Goal: Use online tool/utility: Utilize a website feature to perform a specific function

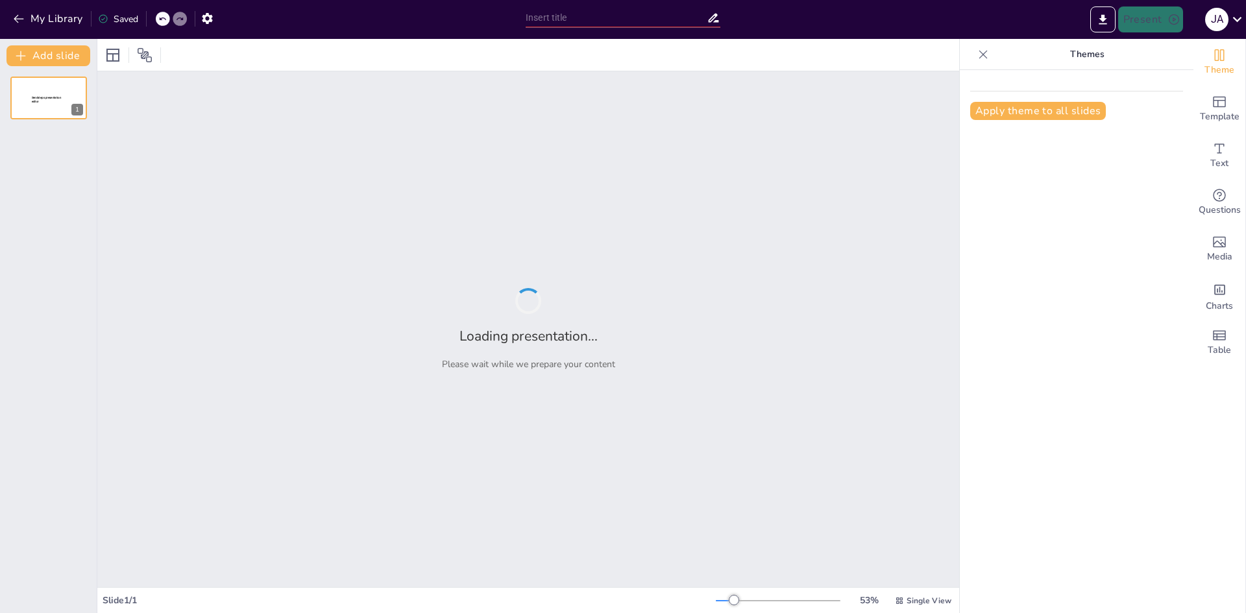
type input "Análisis del Activo Corriente: Enfoques de NIIF Completas y NIIF para PYMES"
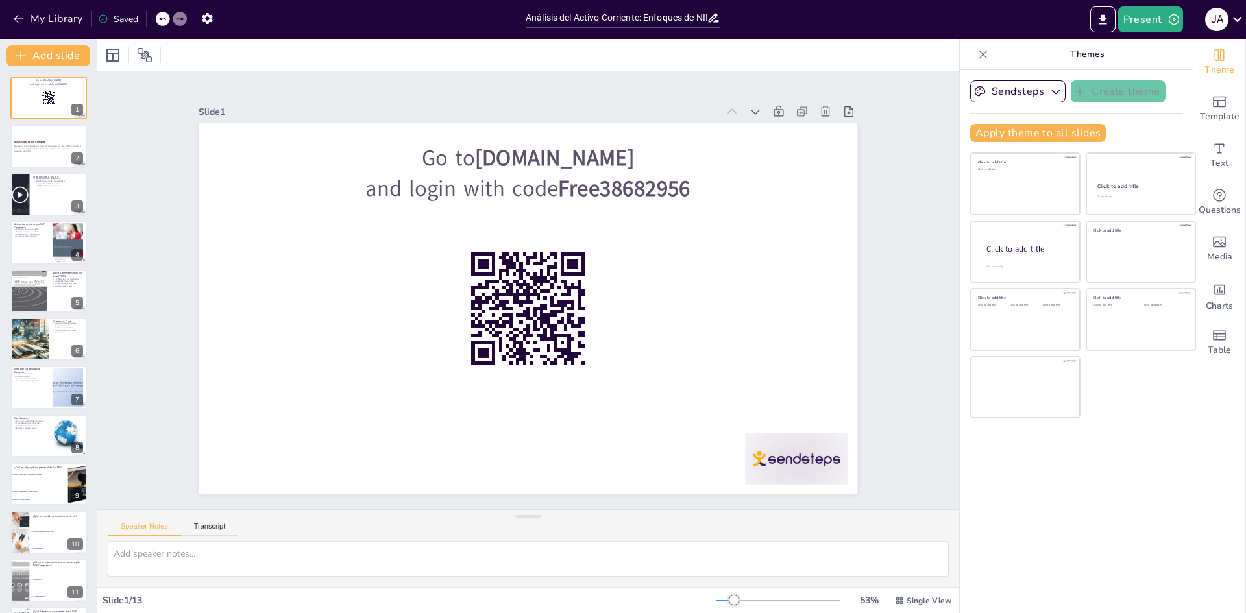
checkbox input "true"
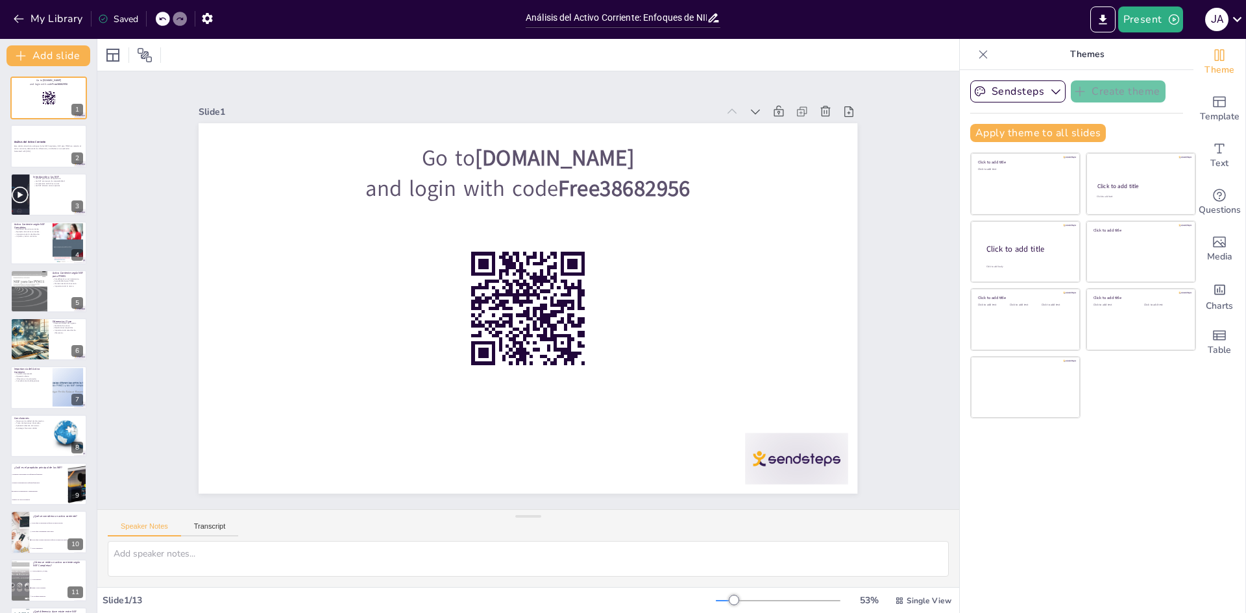
checkbox input "true"
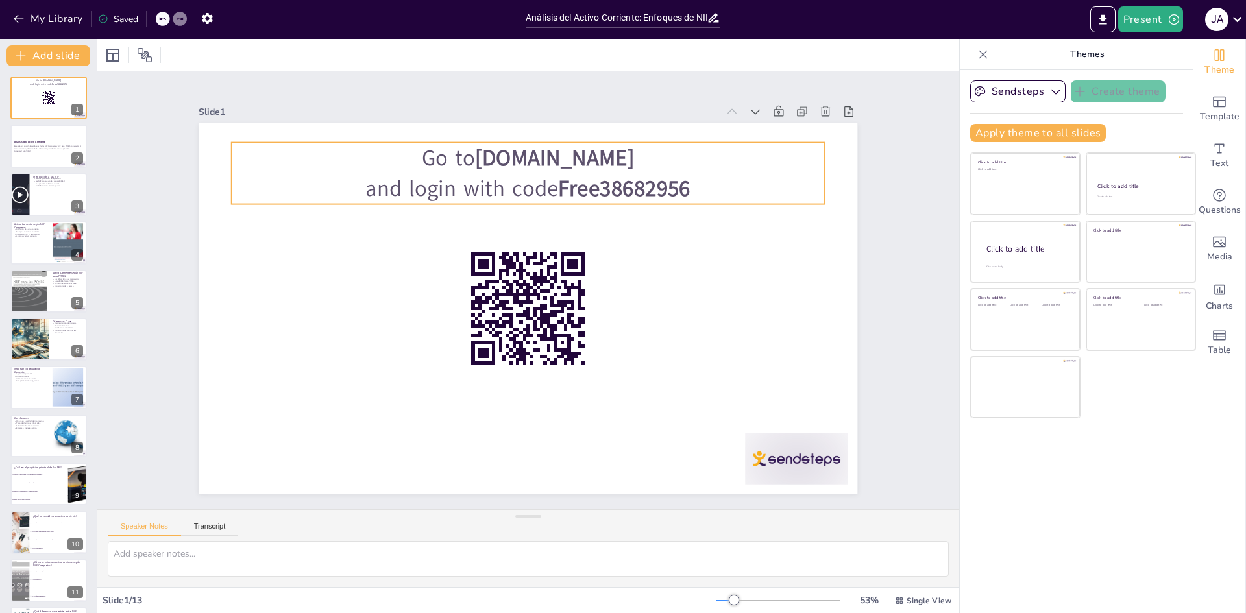
checkbox input "true"
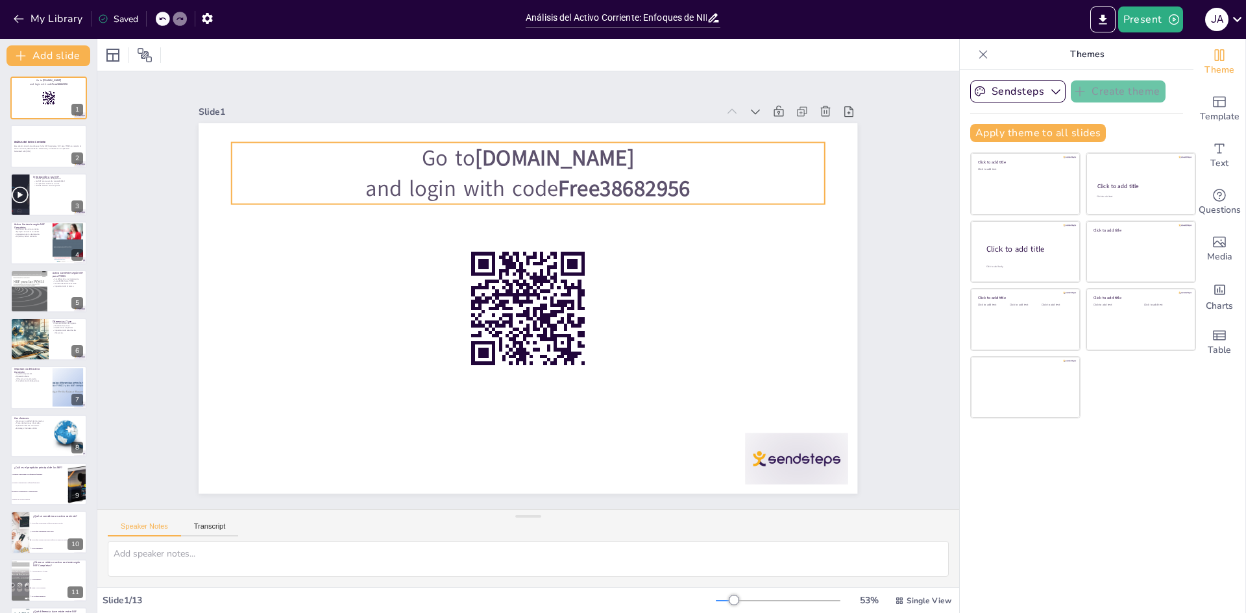
checkbox input "true"
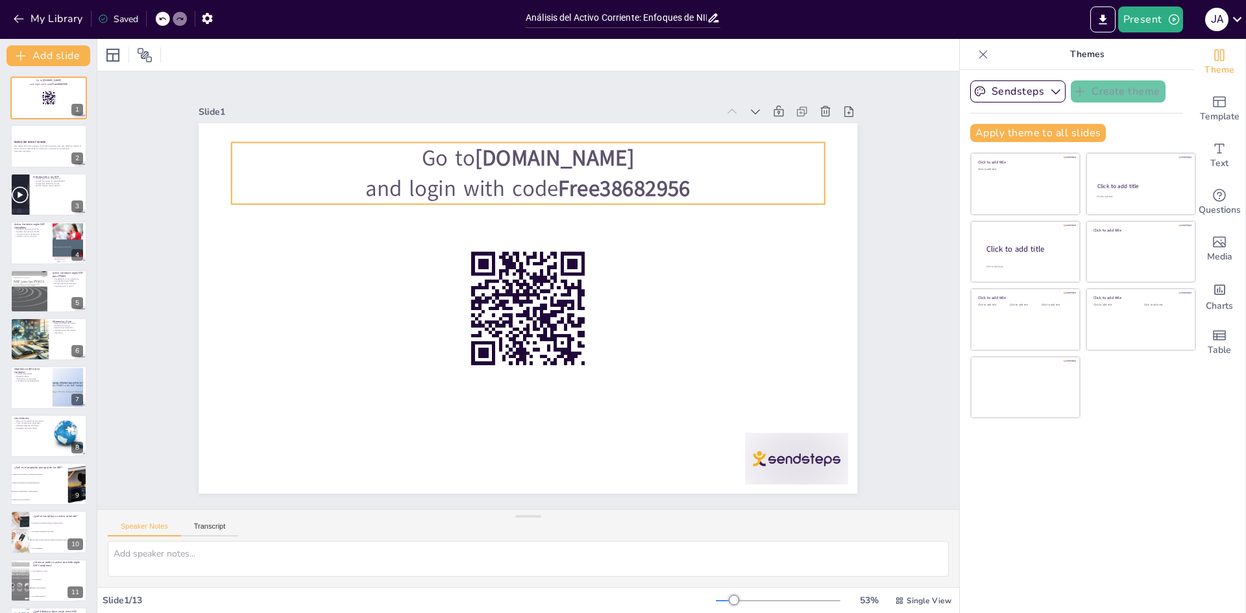
checkbox input "true"
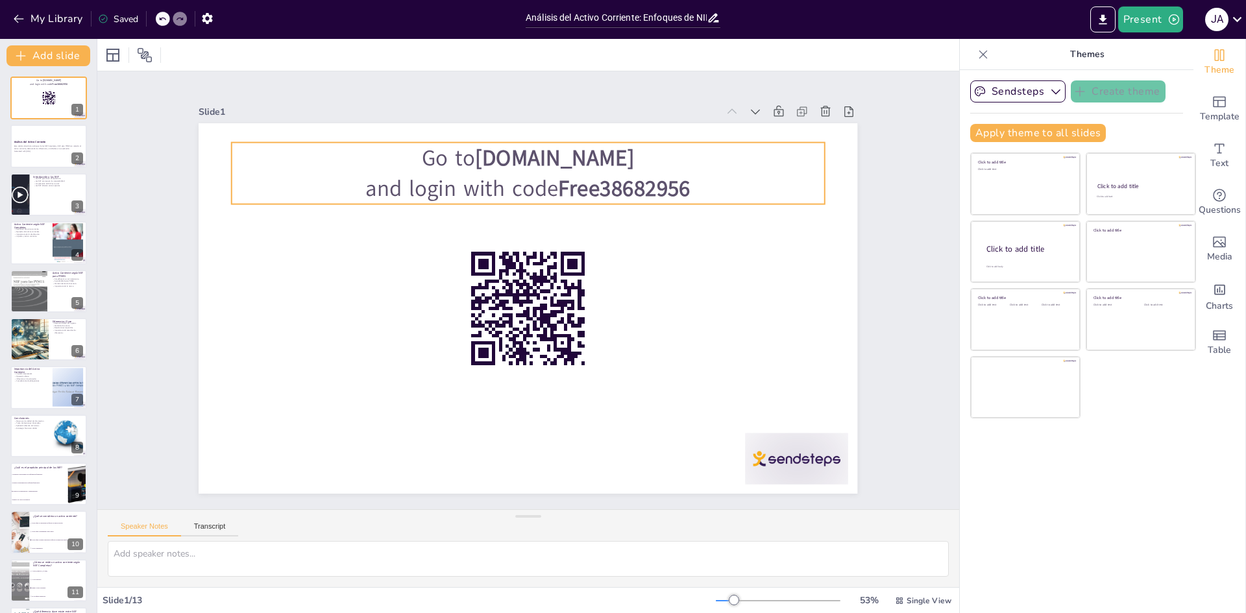
checkbox input "true"
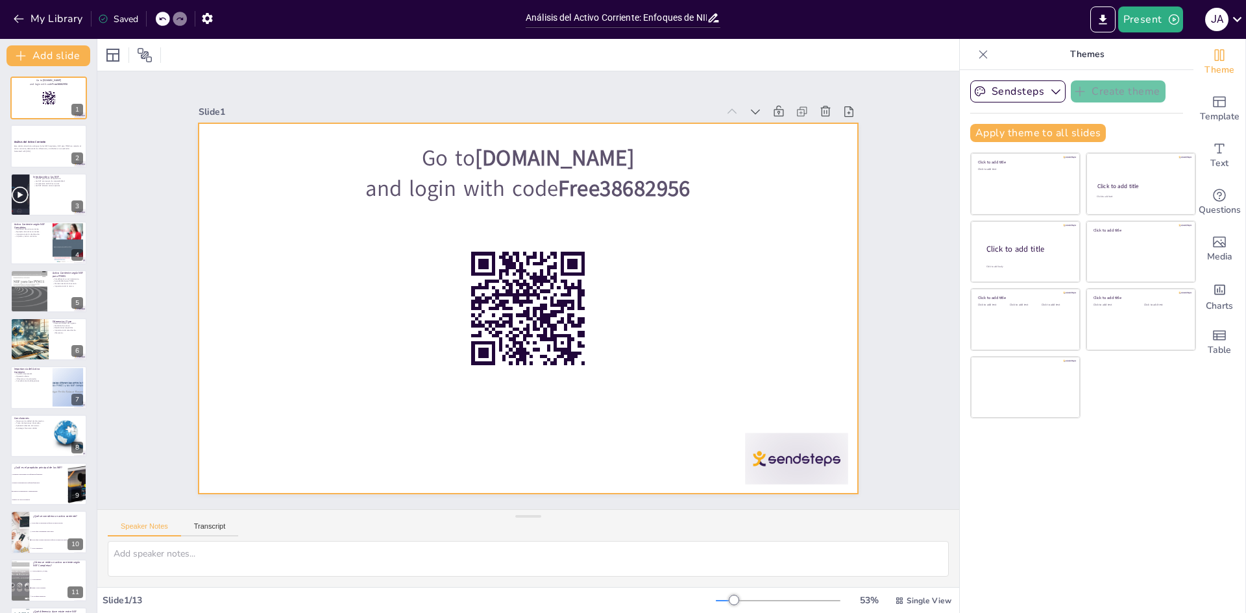
checkbox input "true"
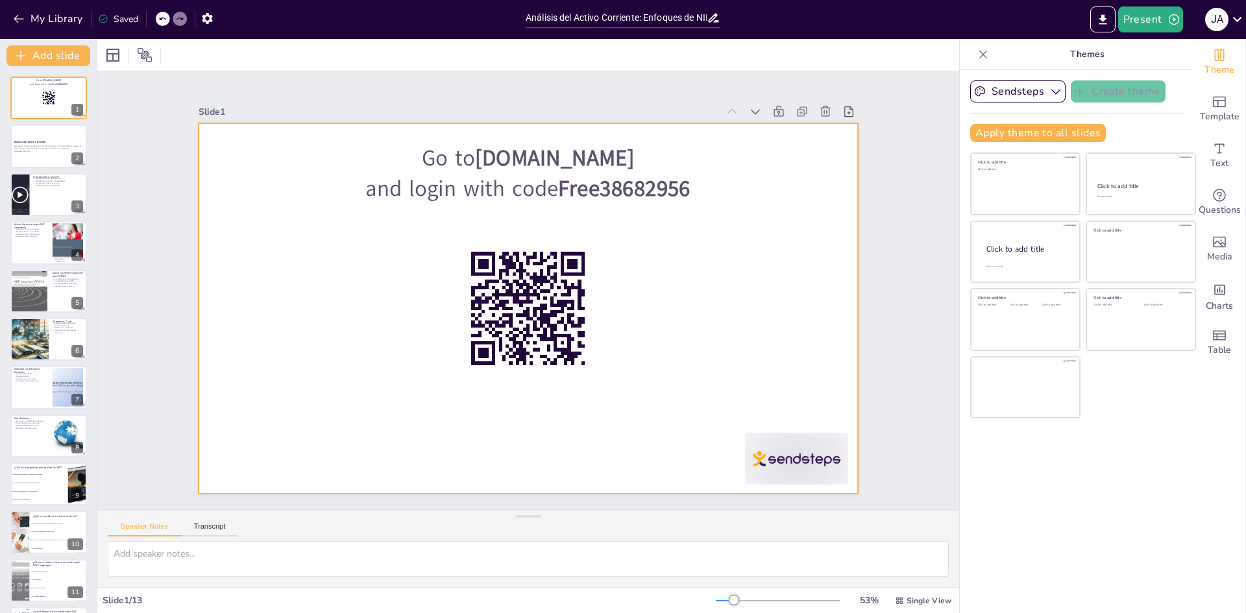
checkbox input "true"
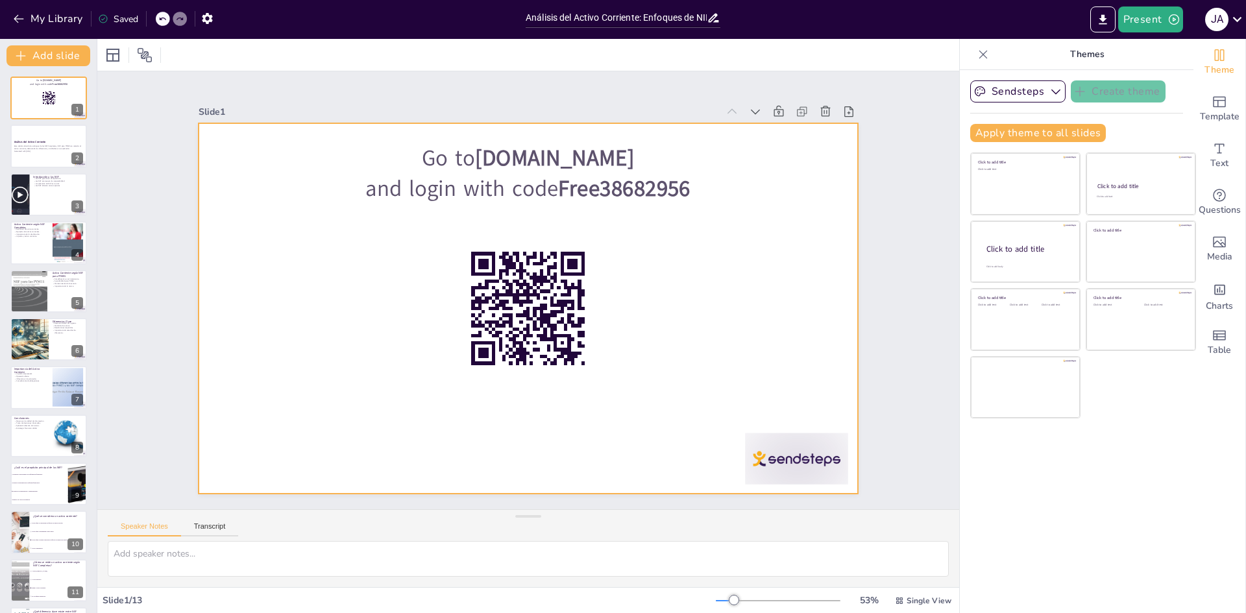
checkbox input "true"
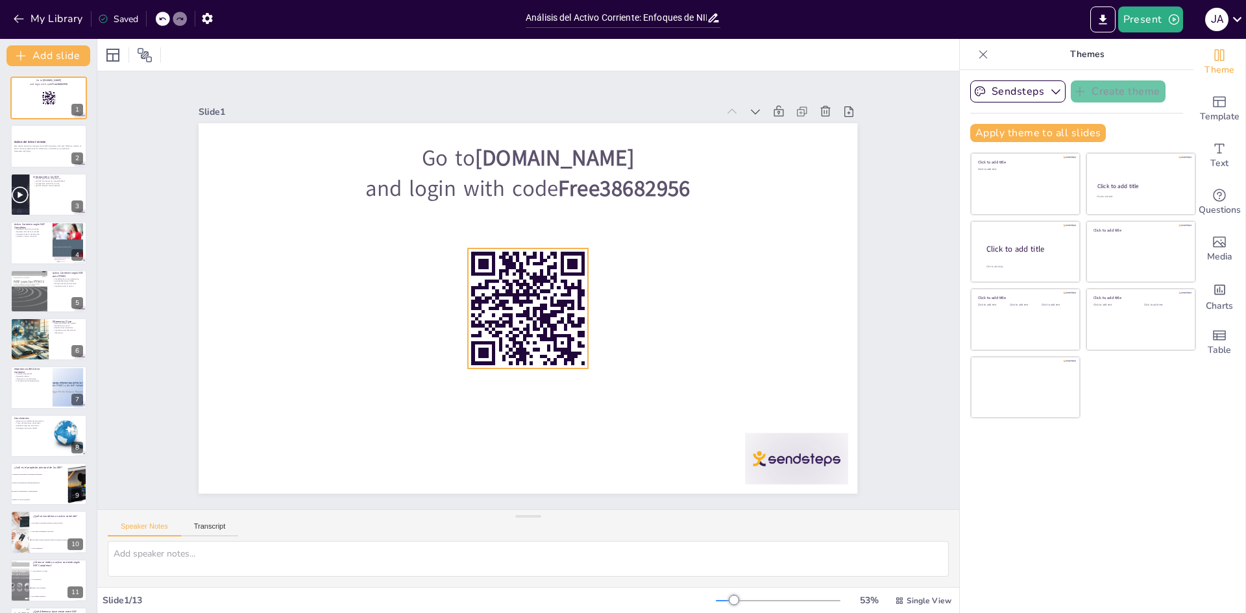
checkbox input "true"
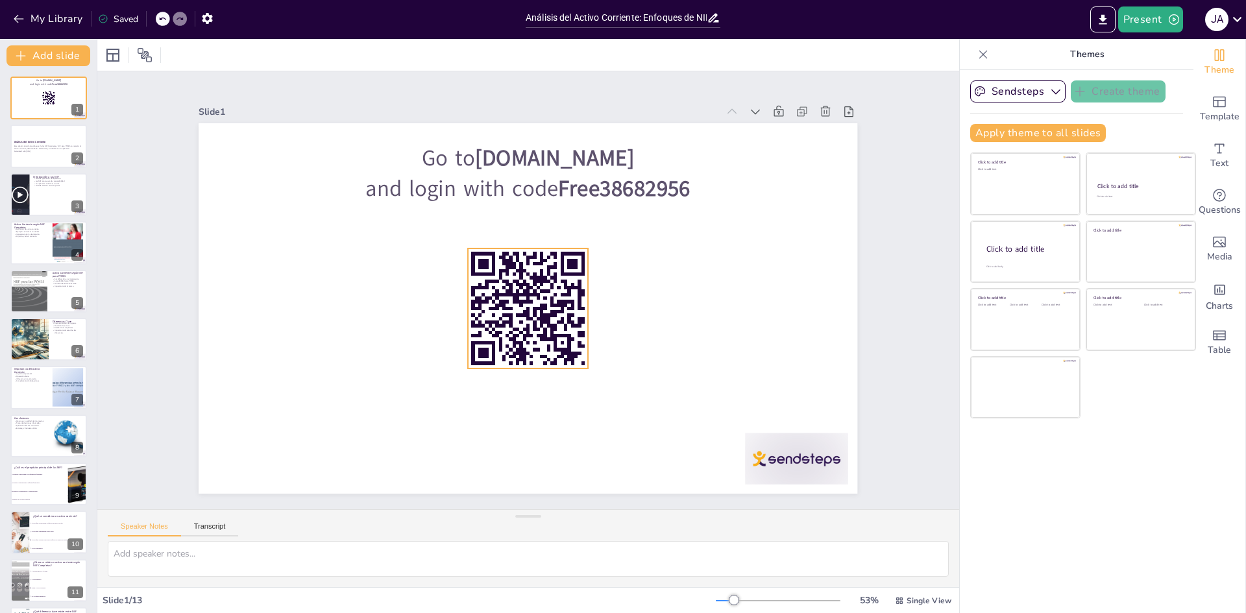
checkbox input "true"
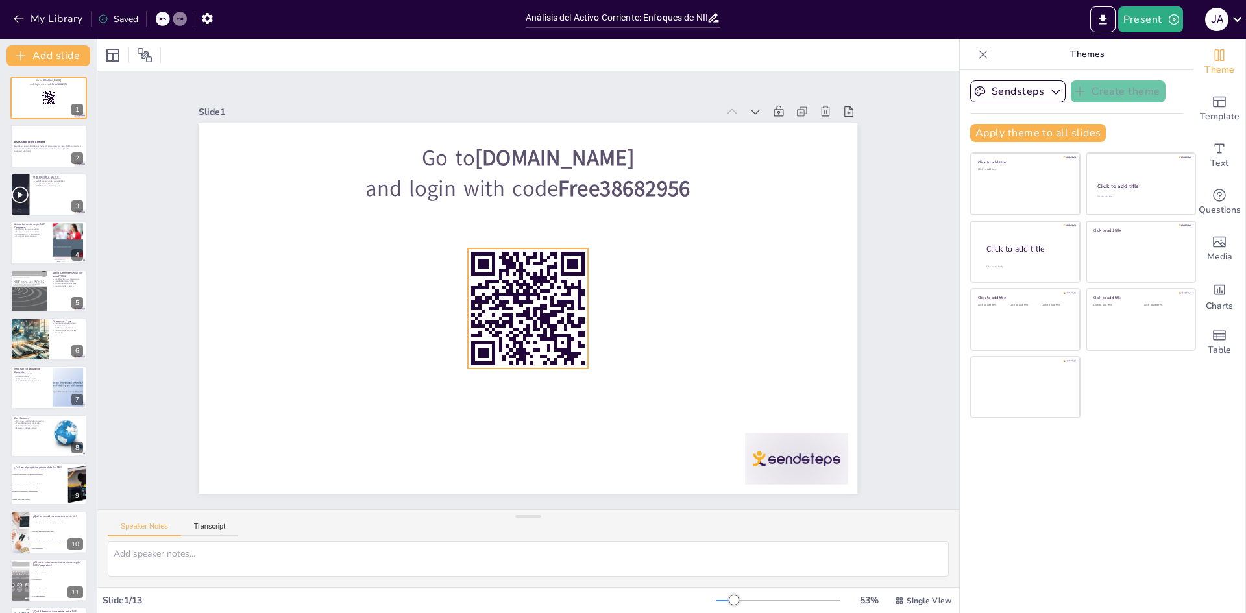
checkbox input "true"
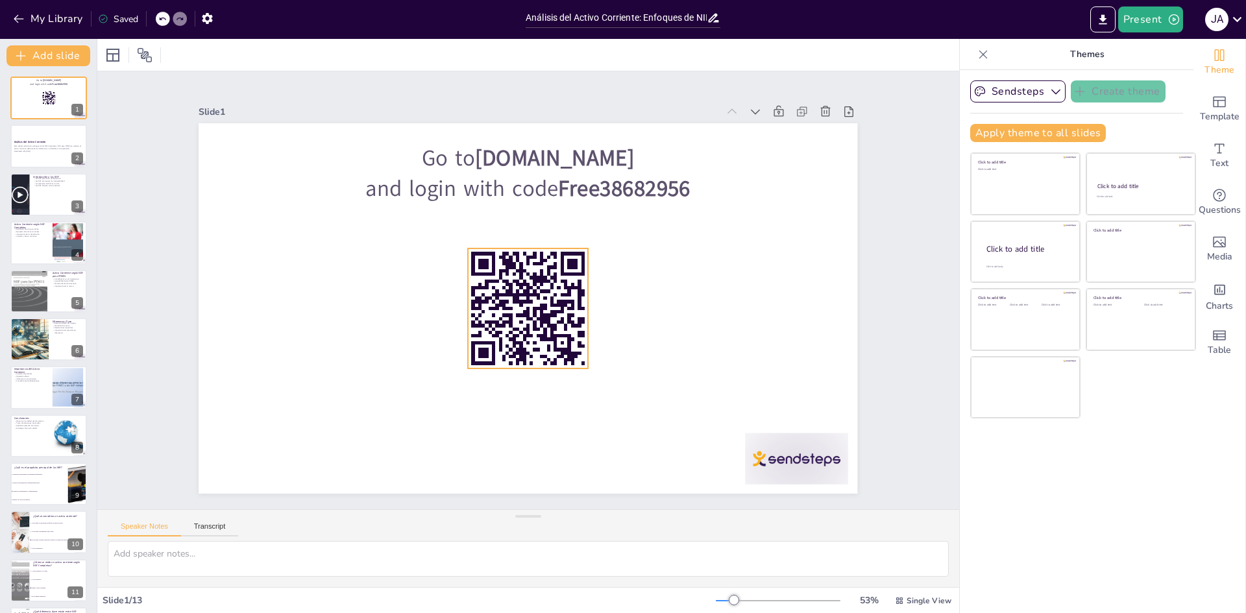
checkbox input "true"
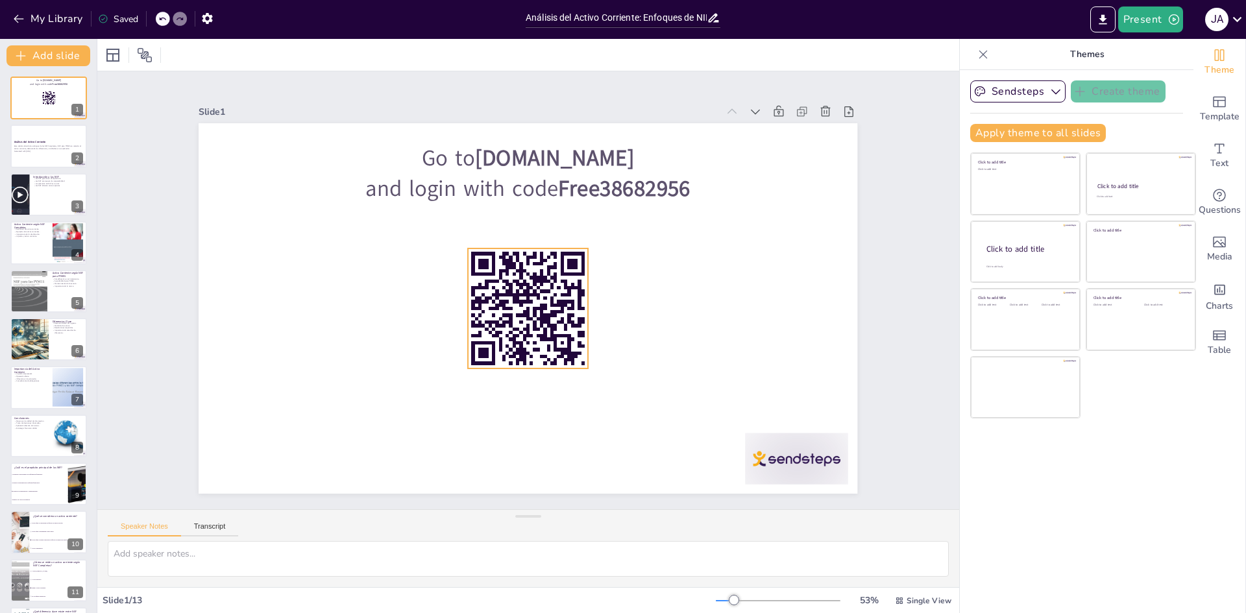
checkbox input "true"
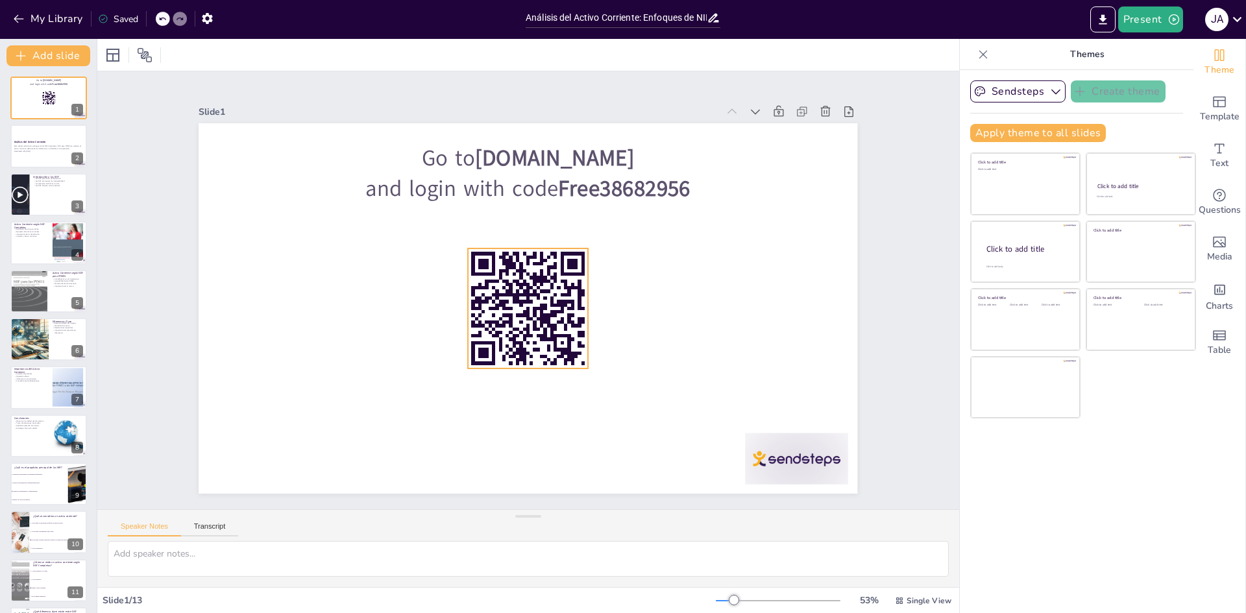
checkbox input "true"
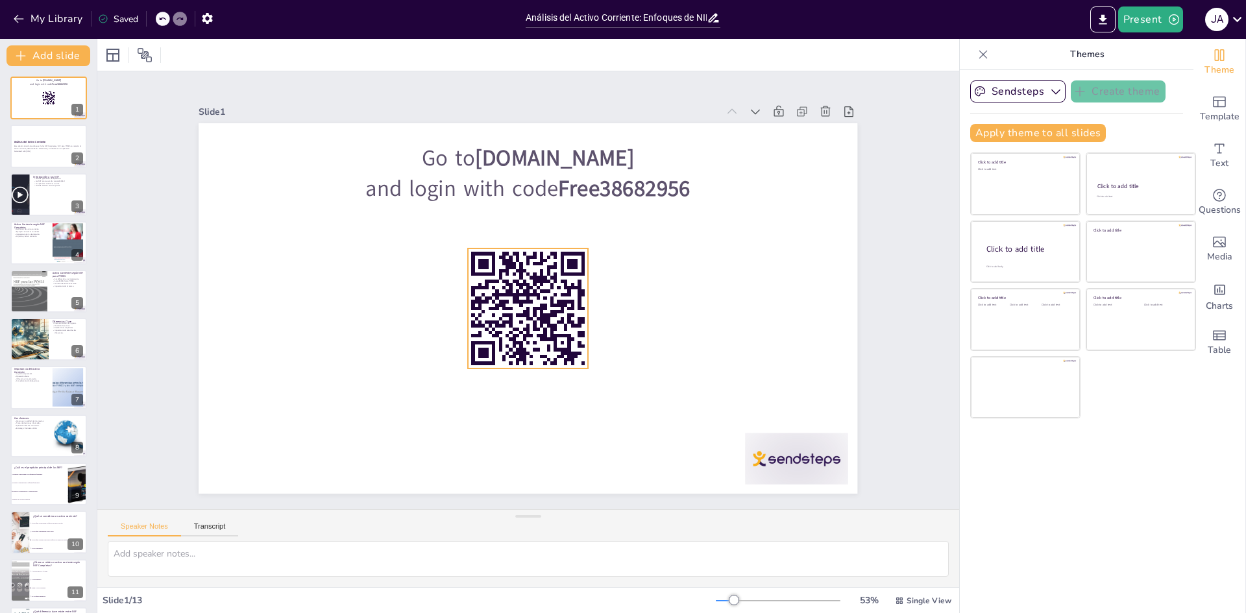
checkbox input "true"
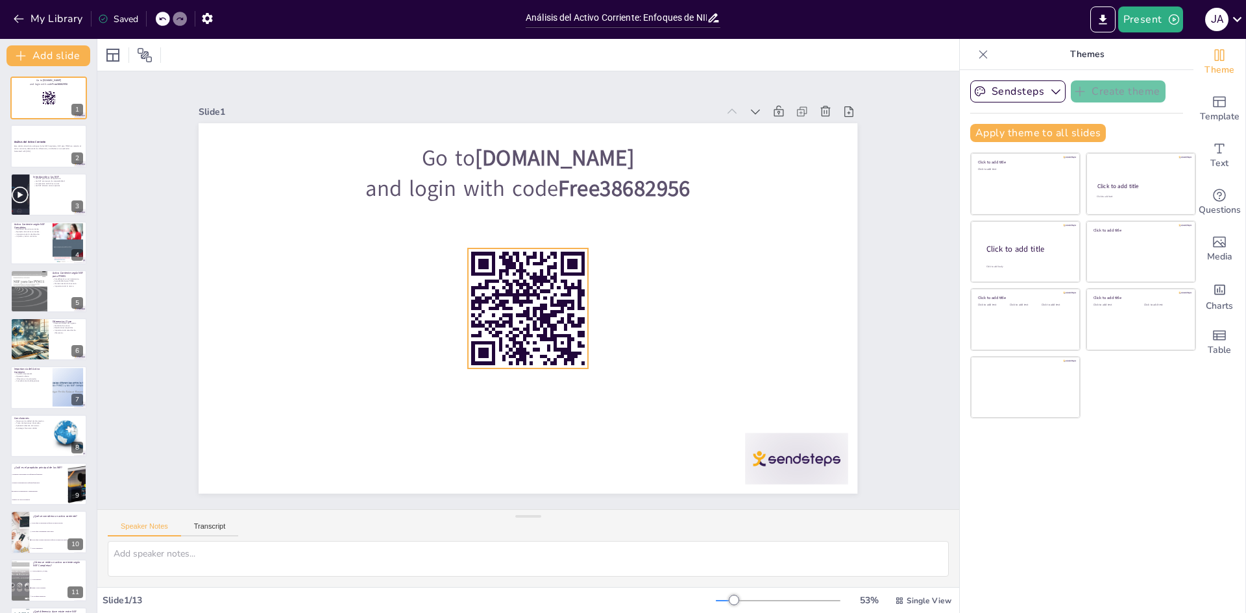
checkbox input "true"
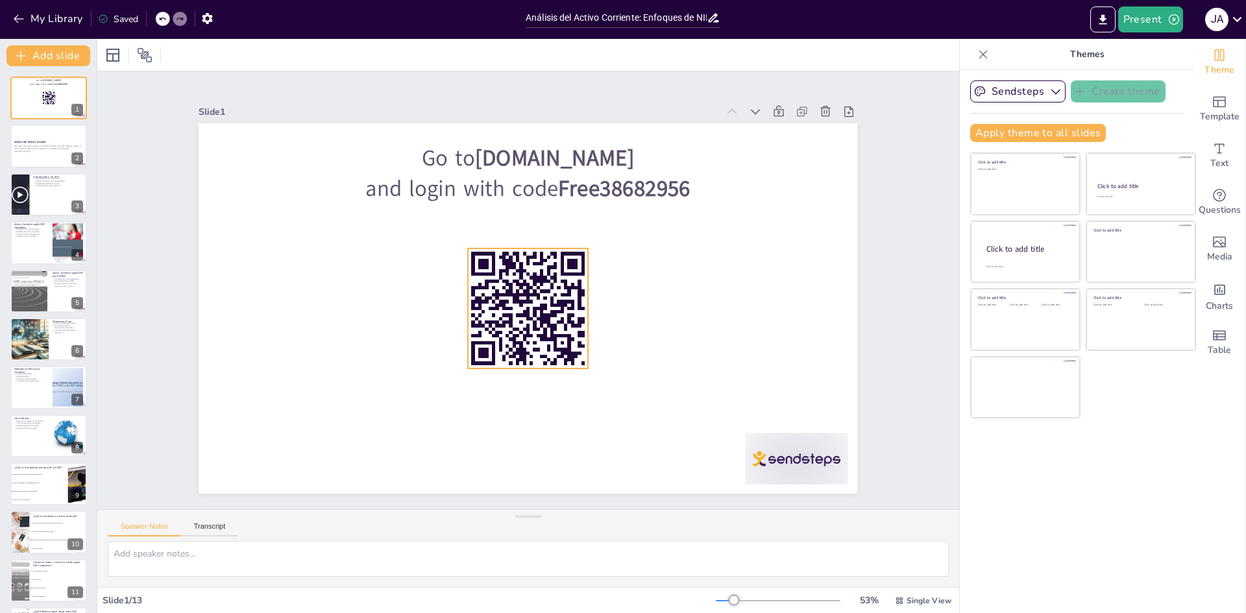
checkbox input "true"
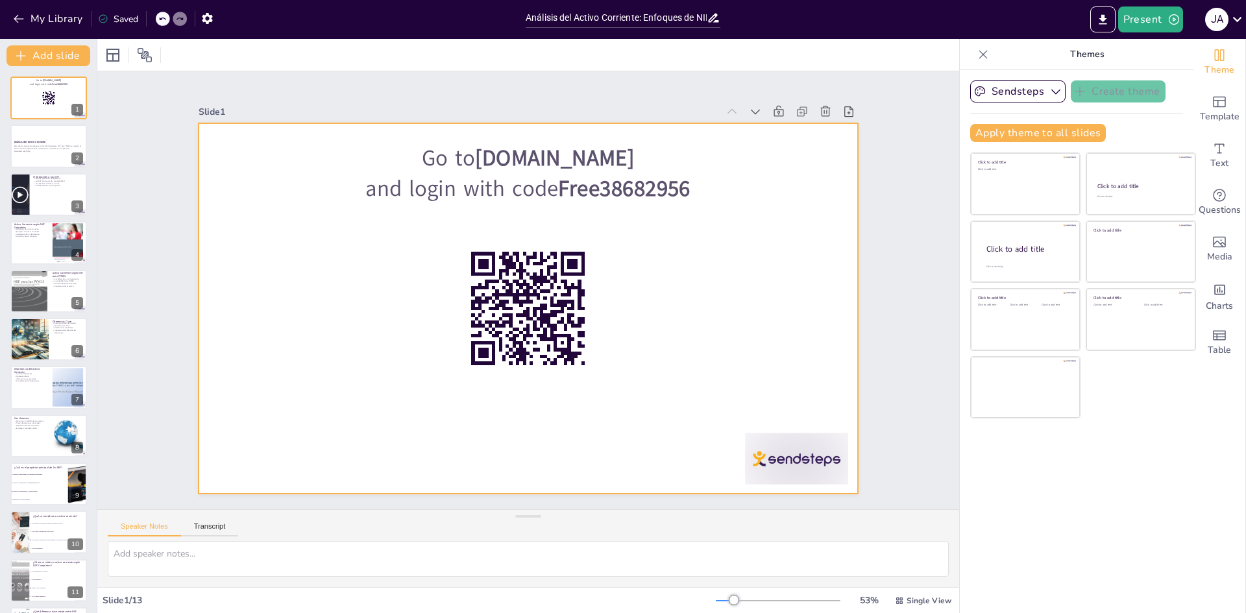
checkbox input "true"
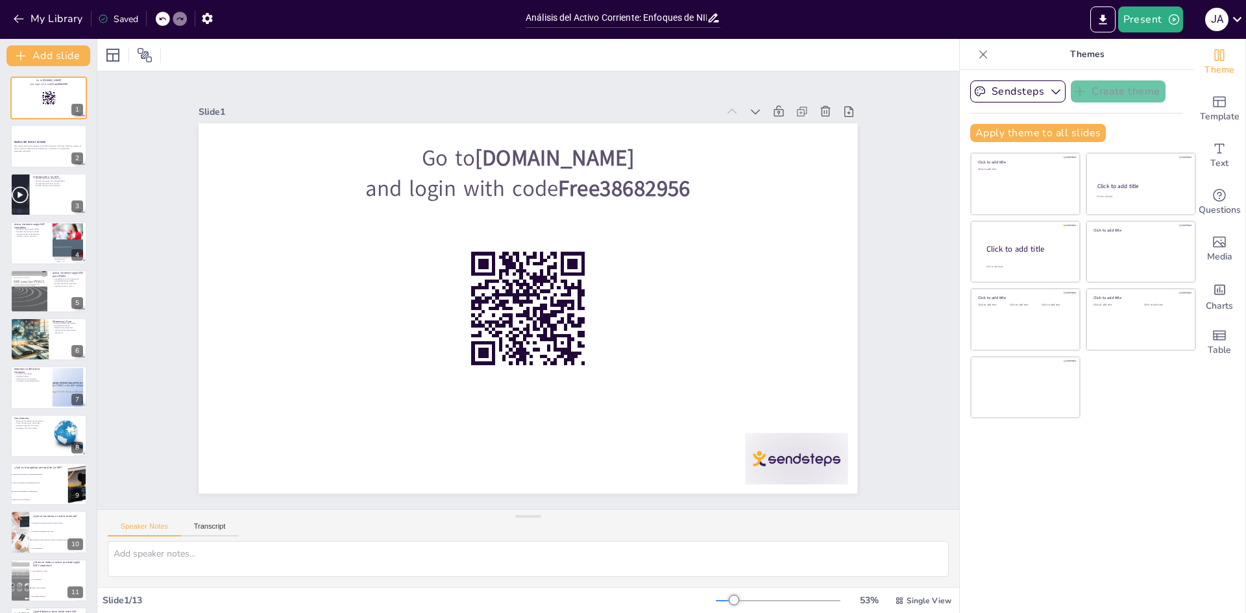
checkbox input "true"
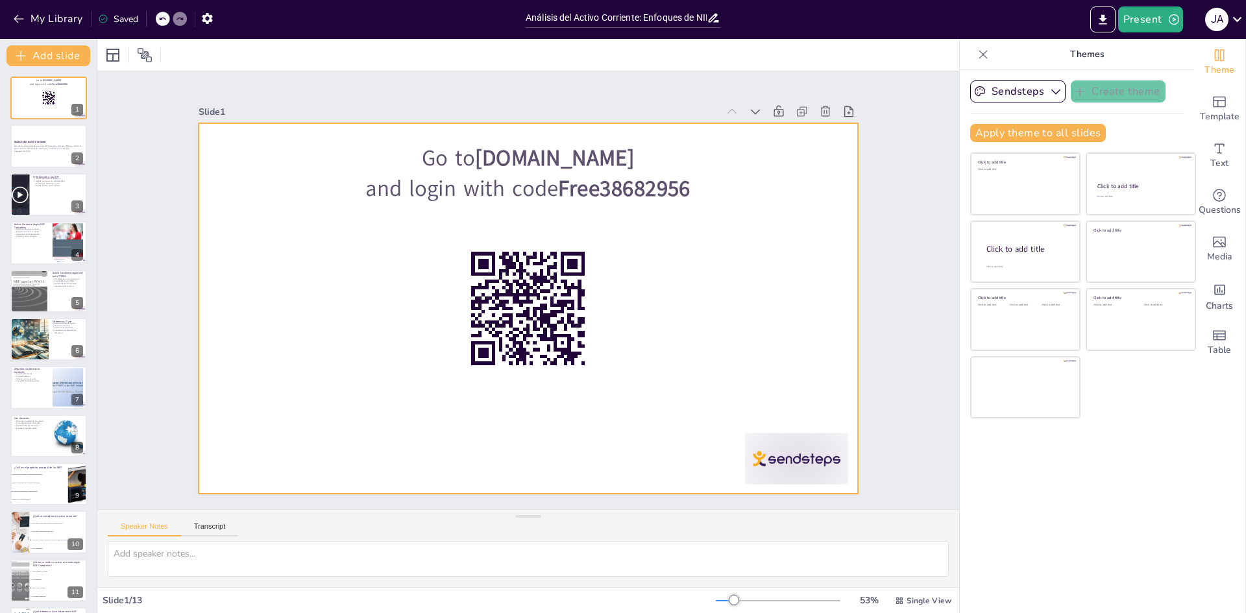
checkbox input "true"
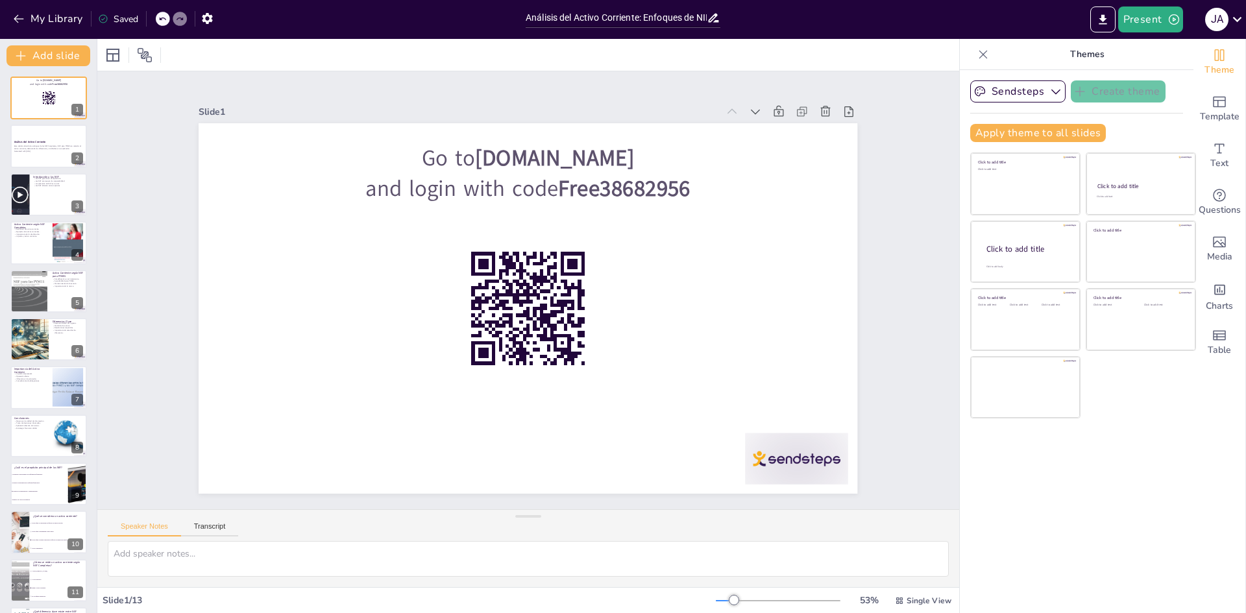
checkbox input "true"
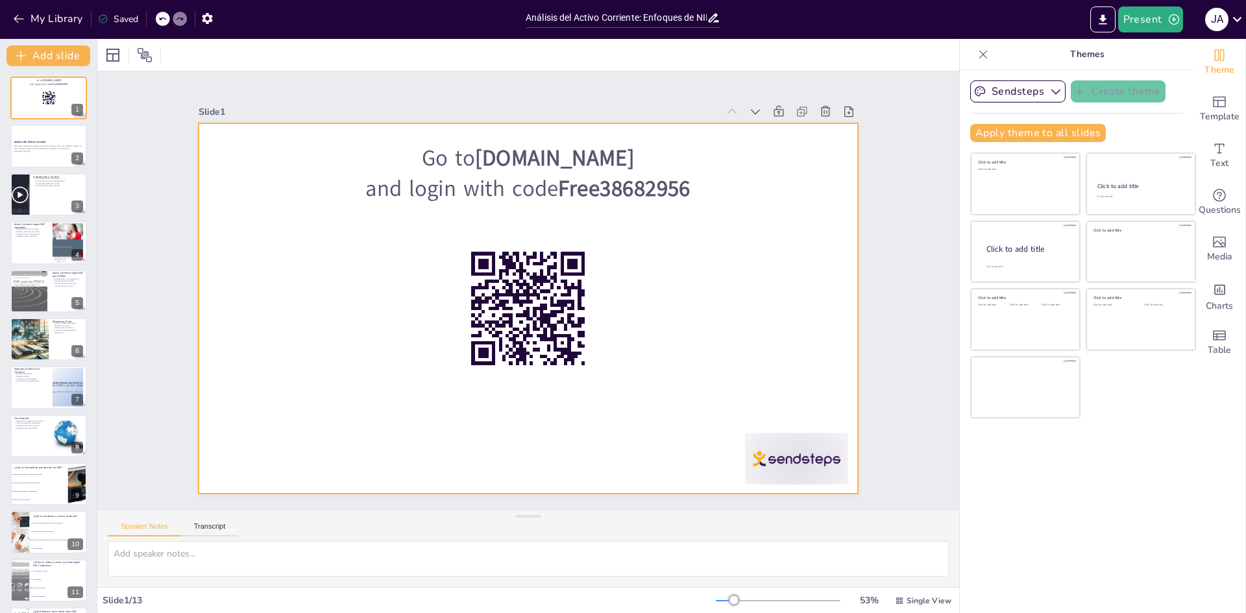
checkbox input "true"
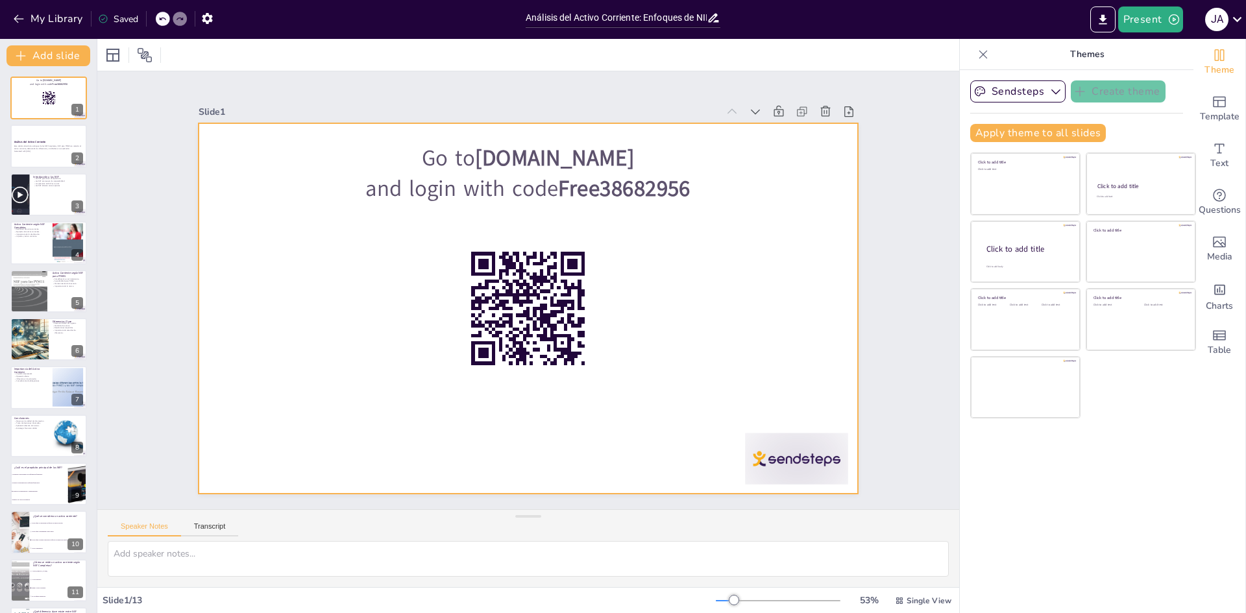
checkbox input "true"
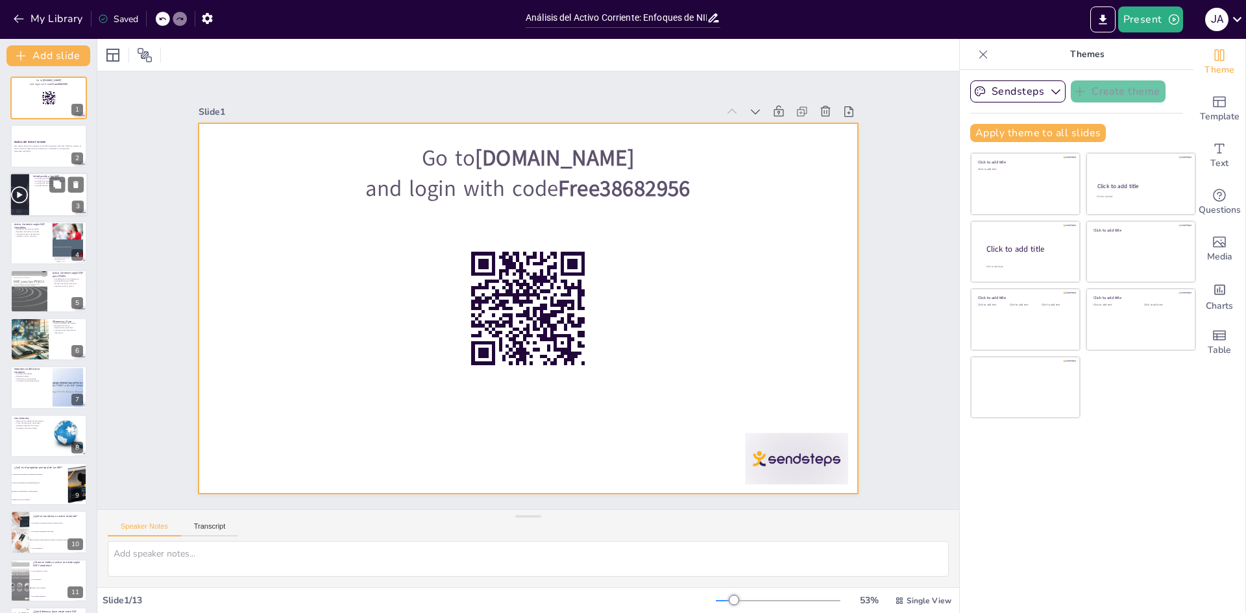
checkbox input "true"
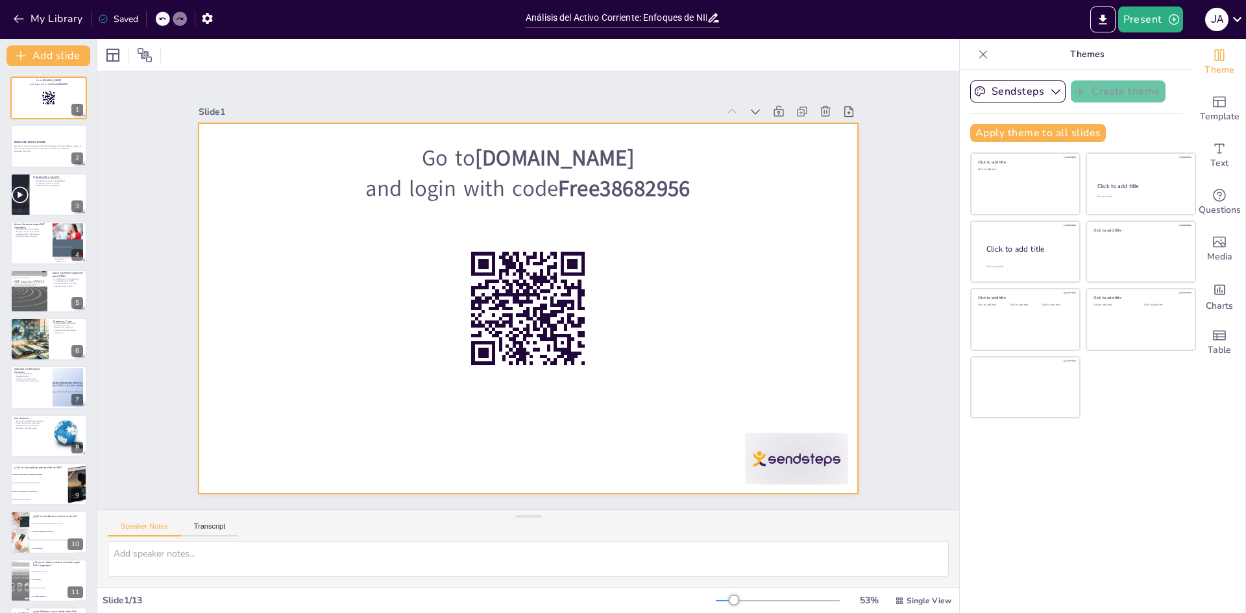
checkbox input "true"
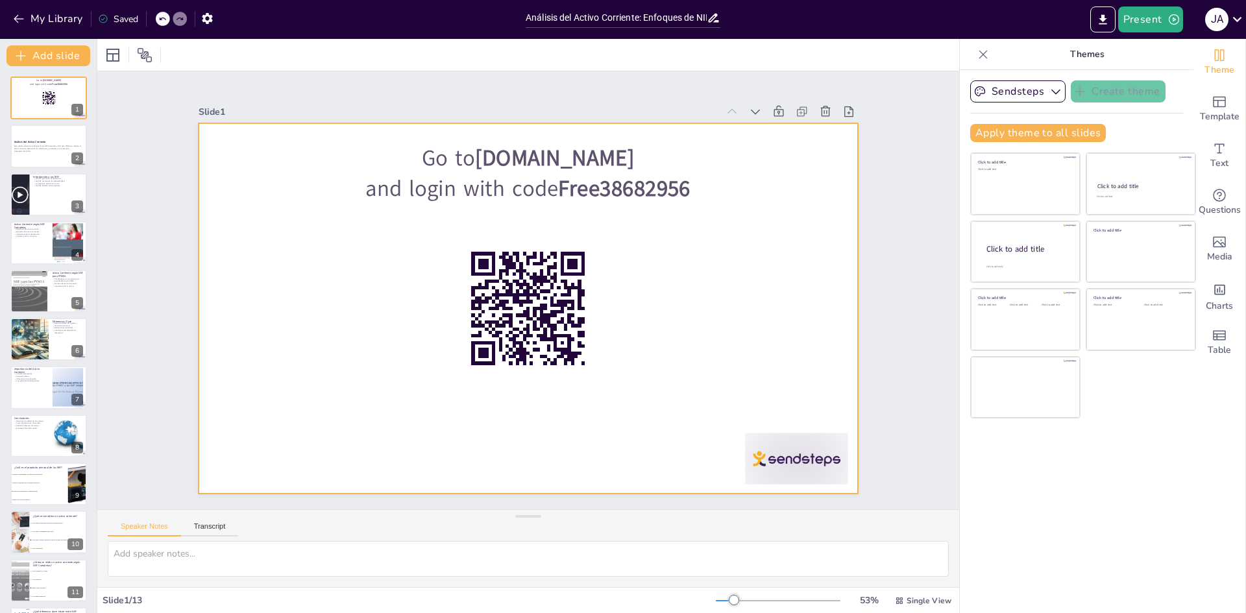
checkbox input "true"
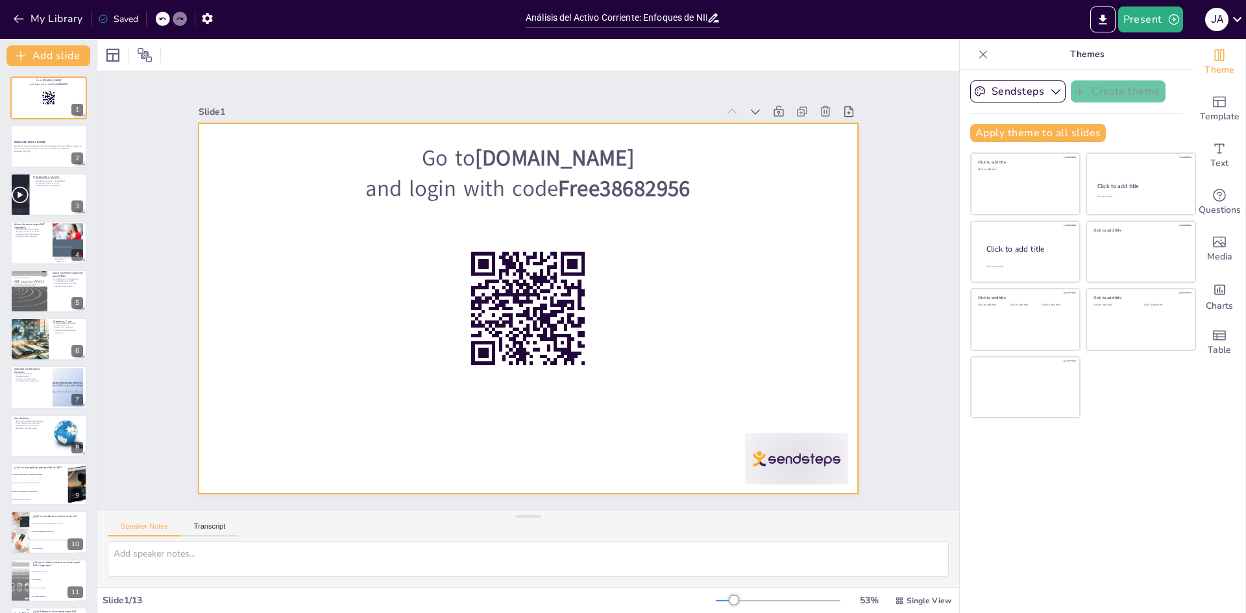
checkbox input "true"
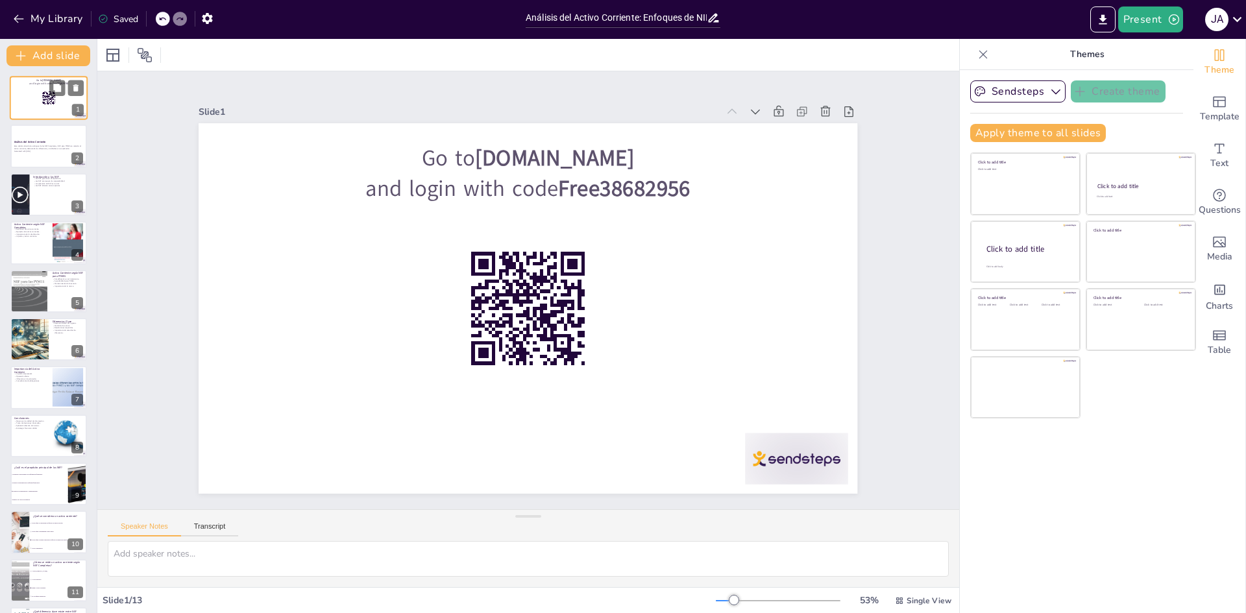
checkbox input "true"
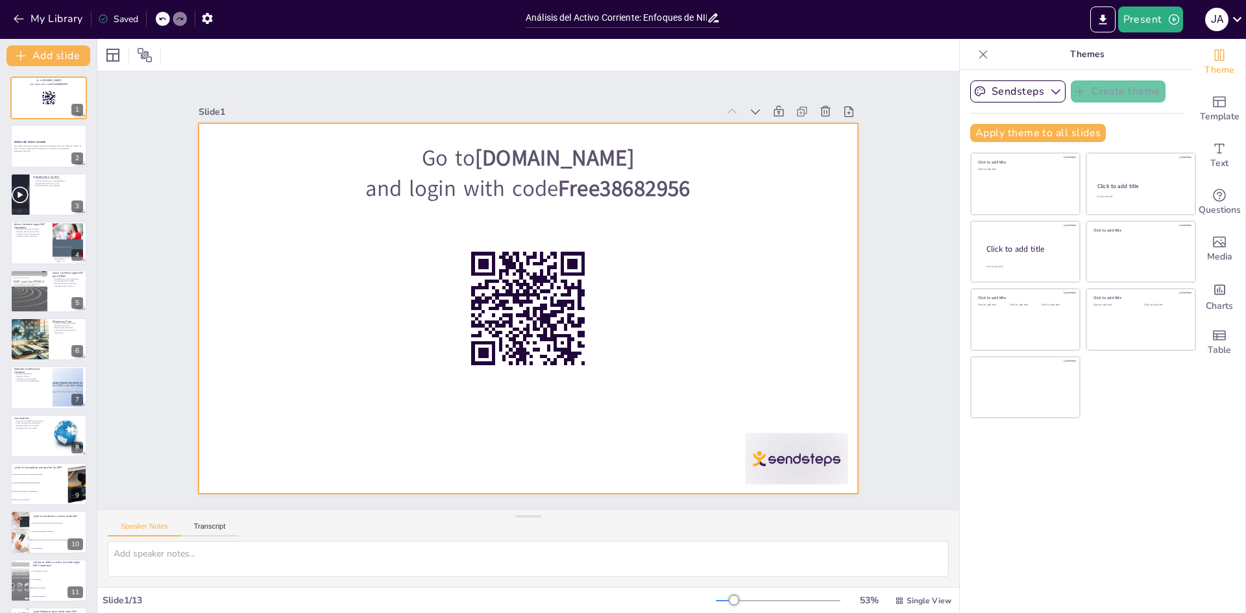
checkbox input "true"
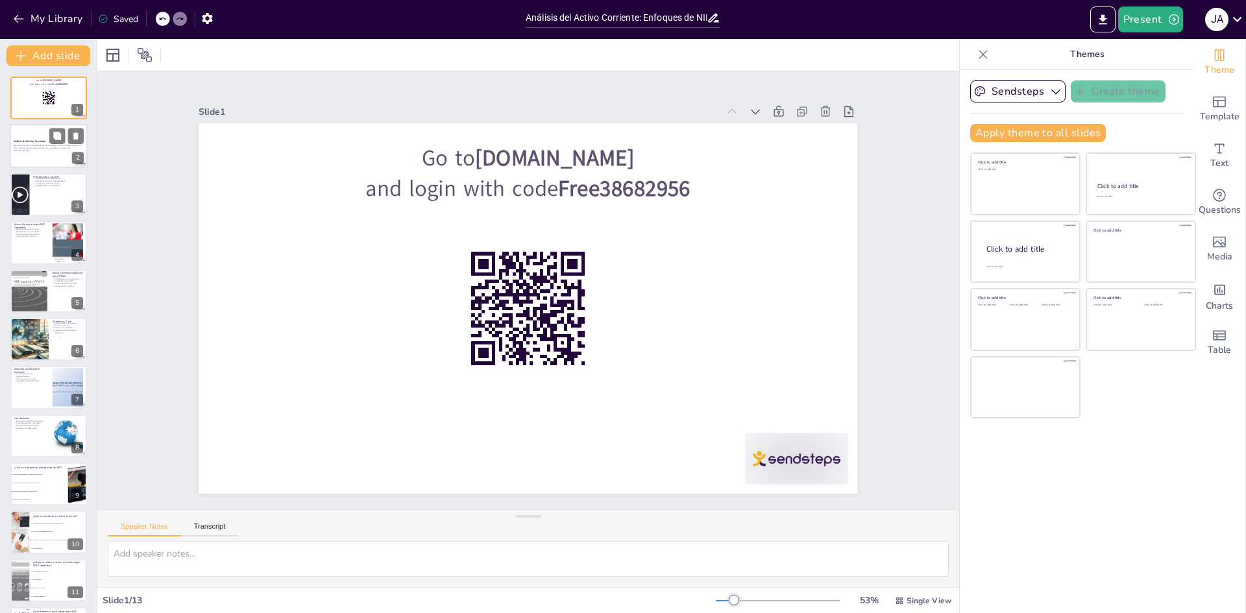
checkbox input "true"
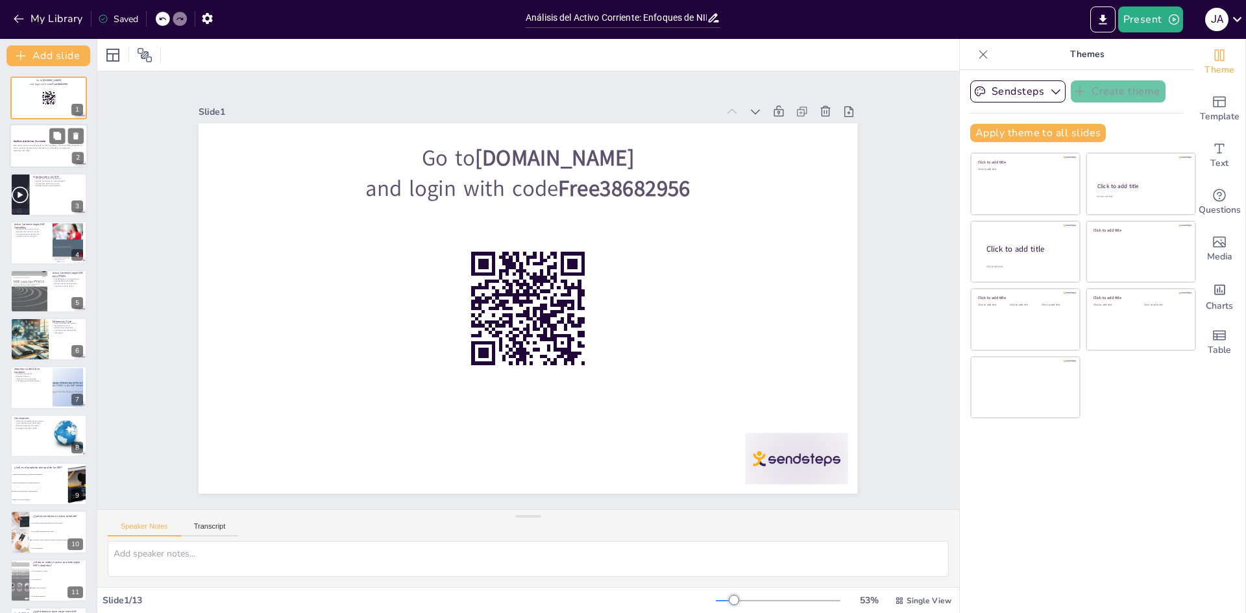
click at [45, 125] on div "Análisis del Activo Corriente Este análisis aborda los enfoques de las NIIF Com…" at bounding box center [49, 147] width 78 height 44
checkbox input "true"
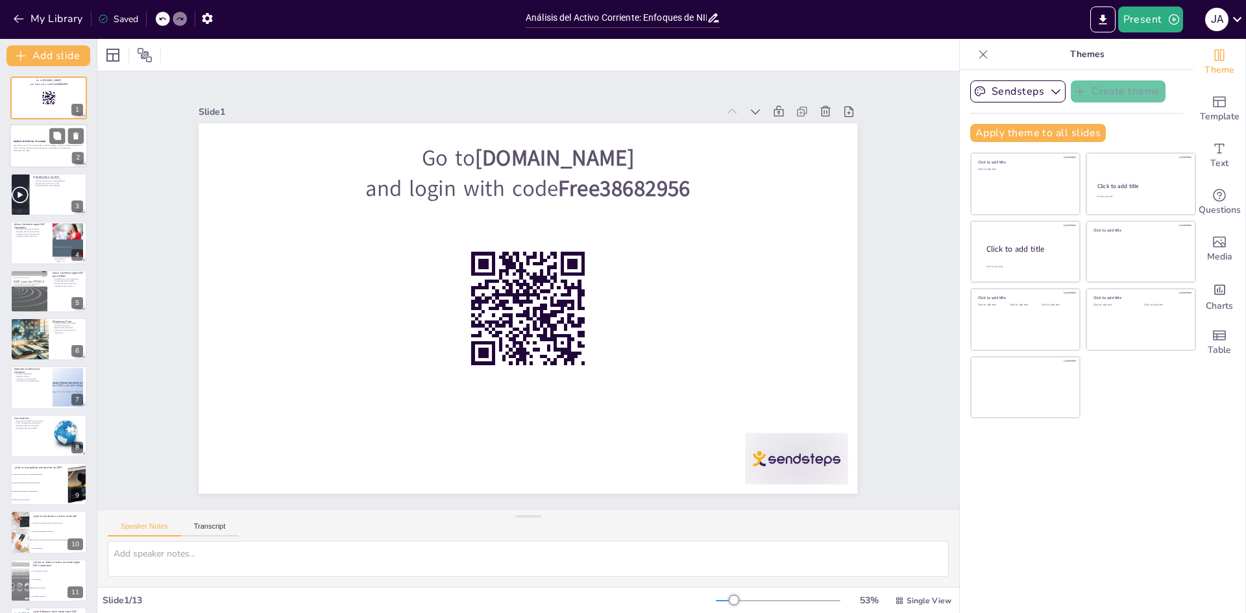
checkbox input "true"
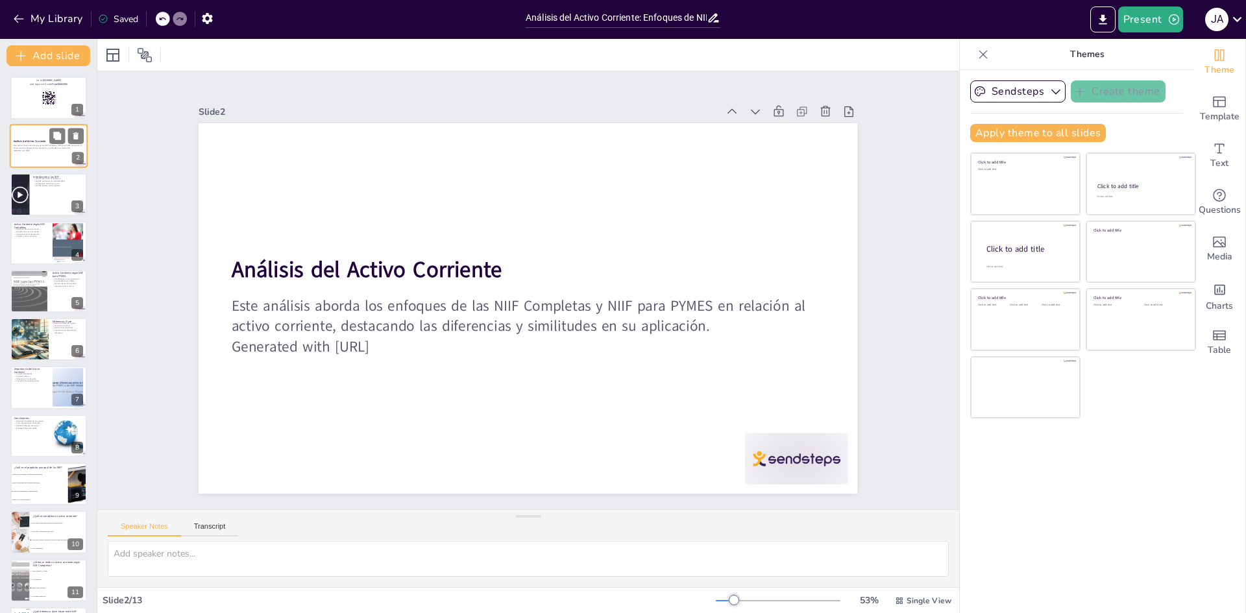
checkbox input "true"
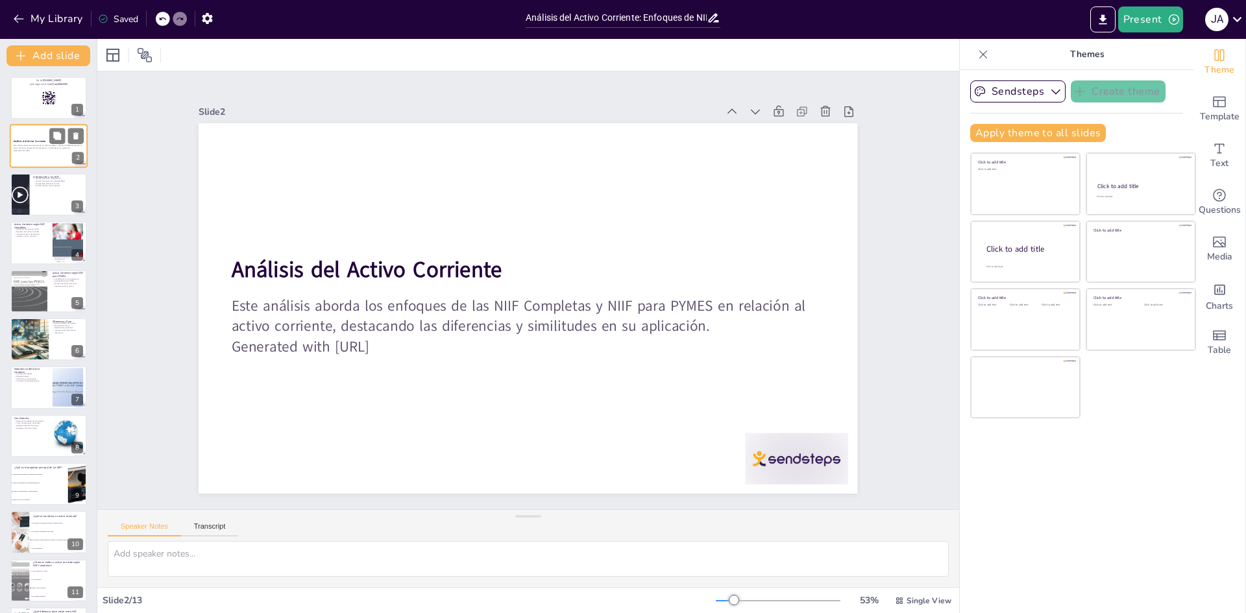
checkbox input "true"
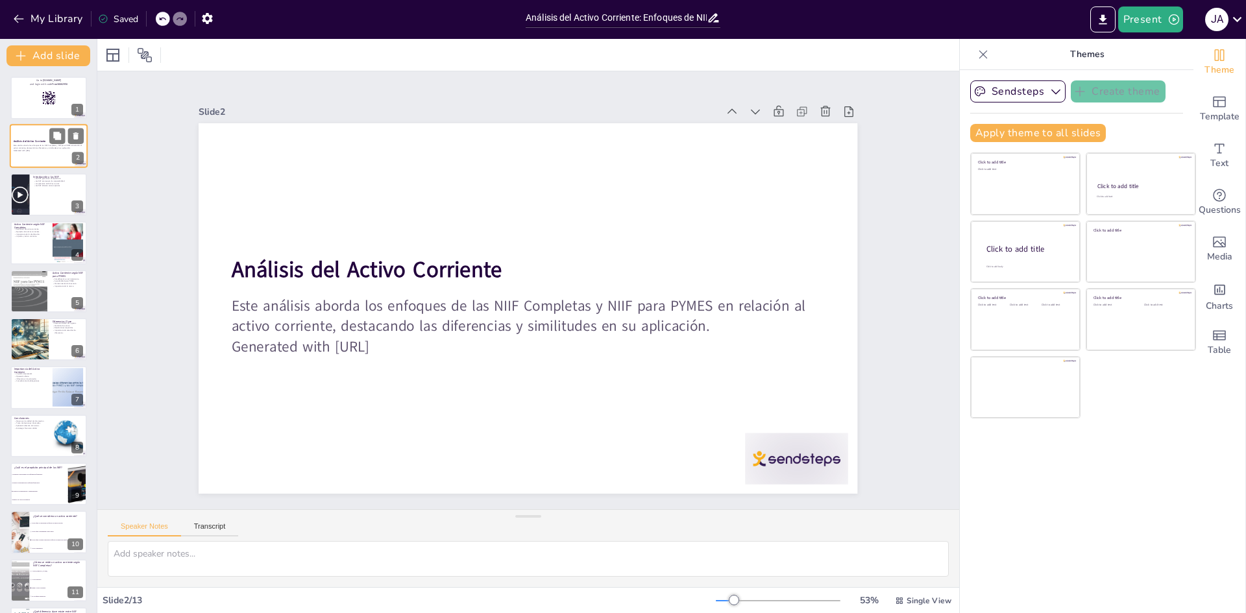
checkbox input "true"
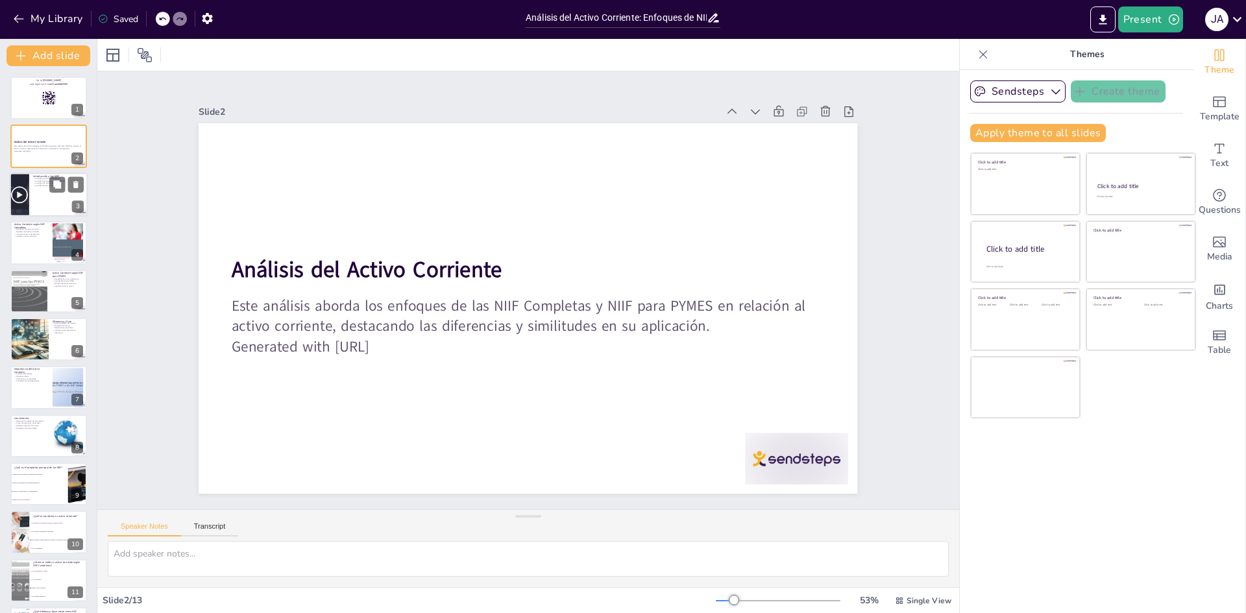
checkbox input "true"
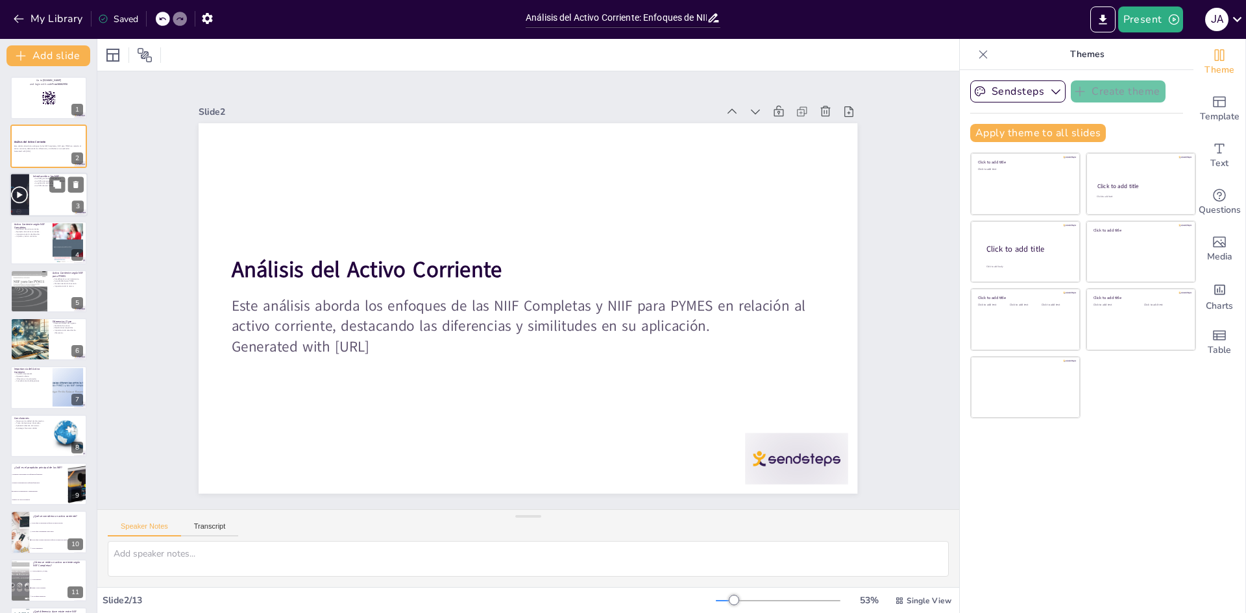
checkbox input "true"
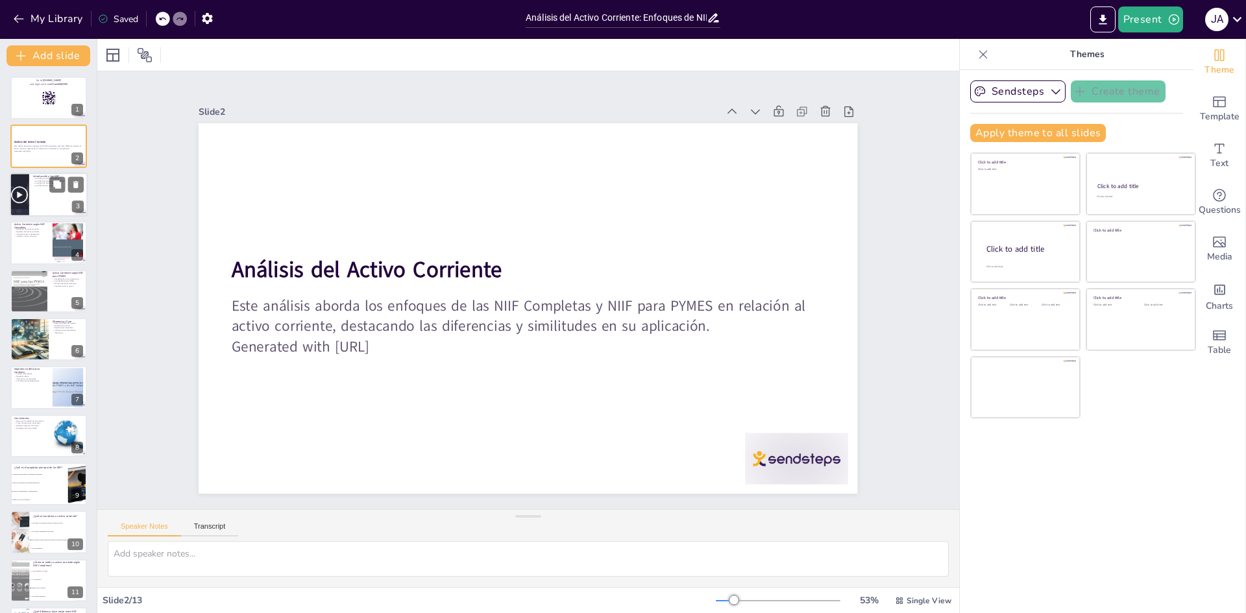
checkbox input "true"
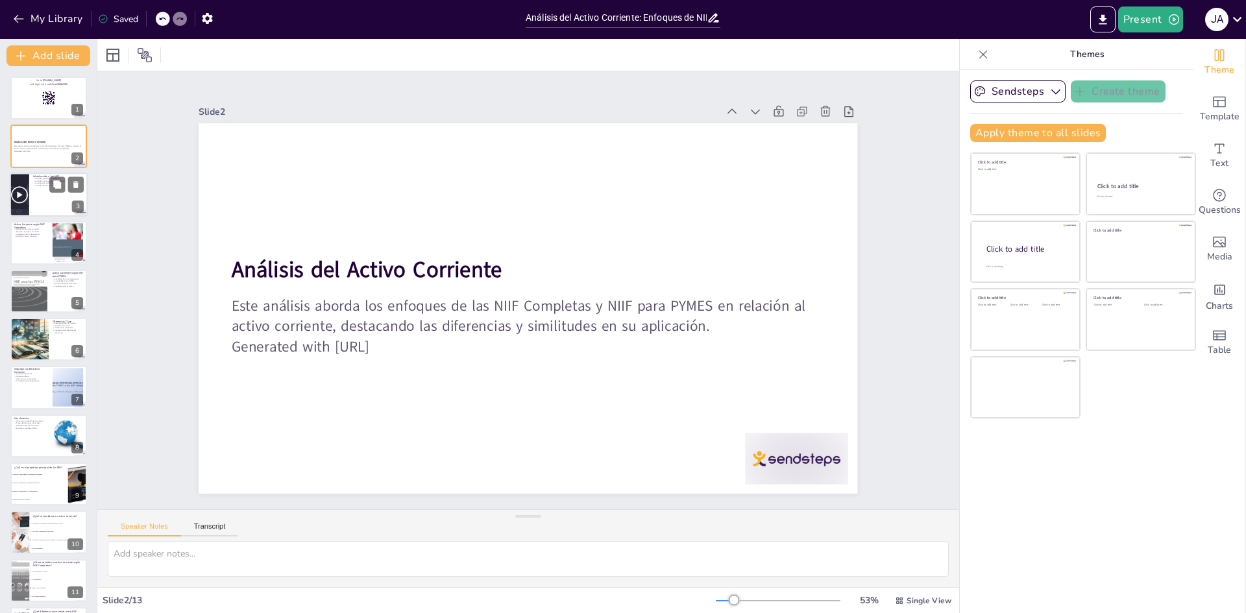
checkbox input "true"
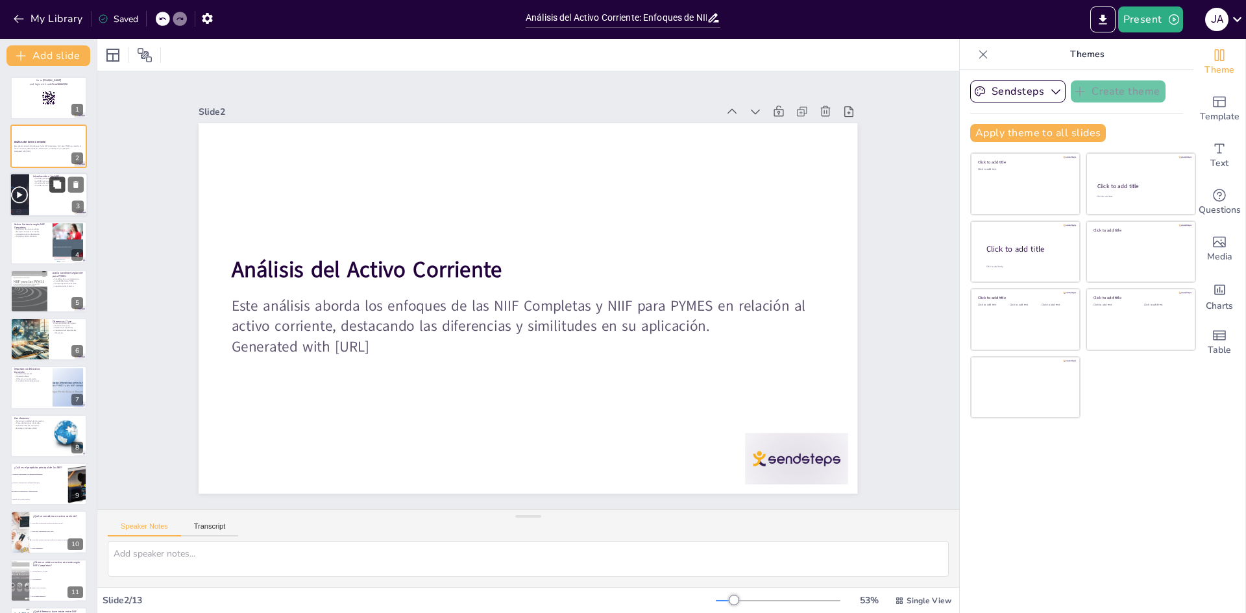
checkbox input "true"
click at [45, 209] on div at bounding box center [49, 195] width 78 height 44
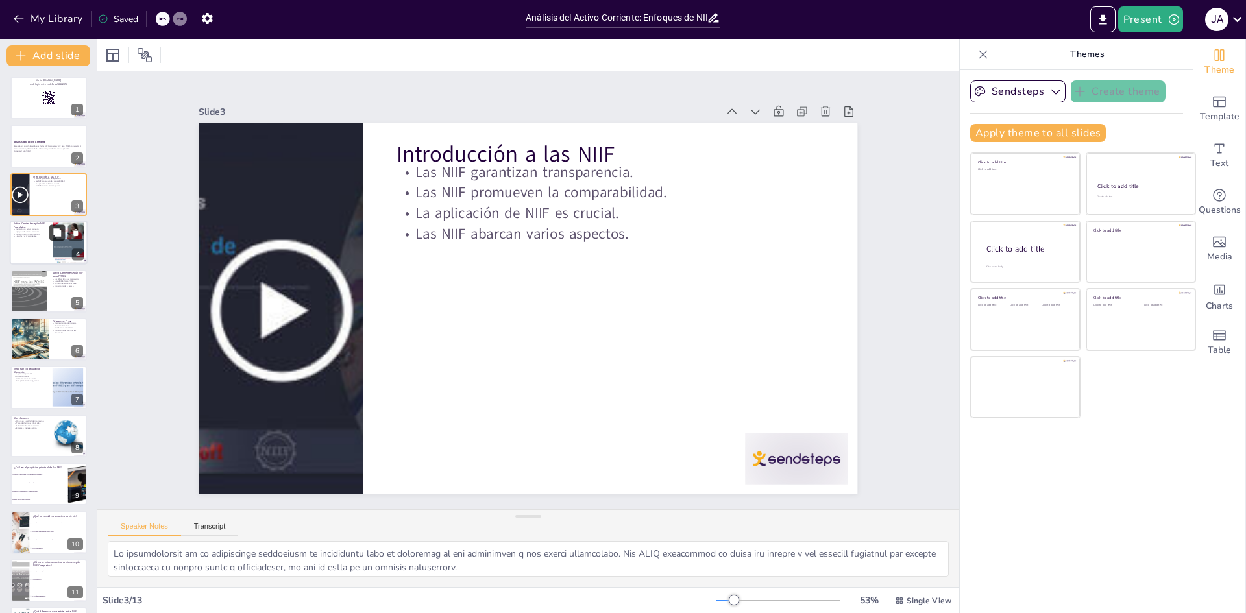
click at [56, 240] on button at bounding box center [57, 233] width 16 height 16
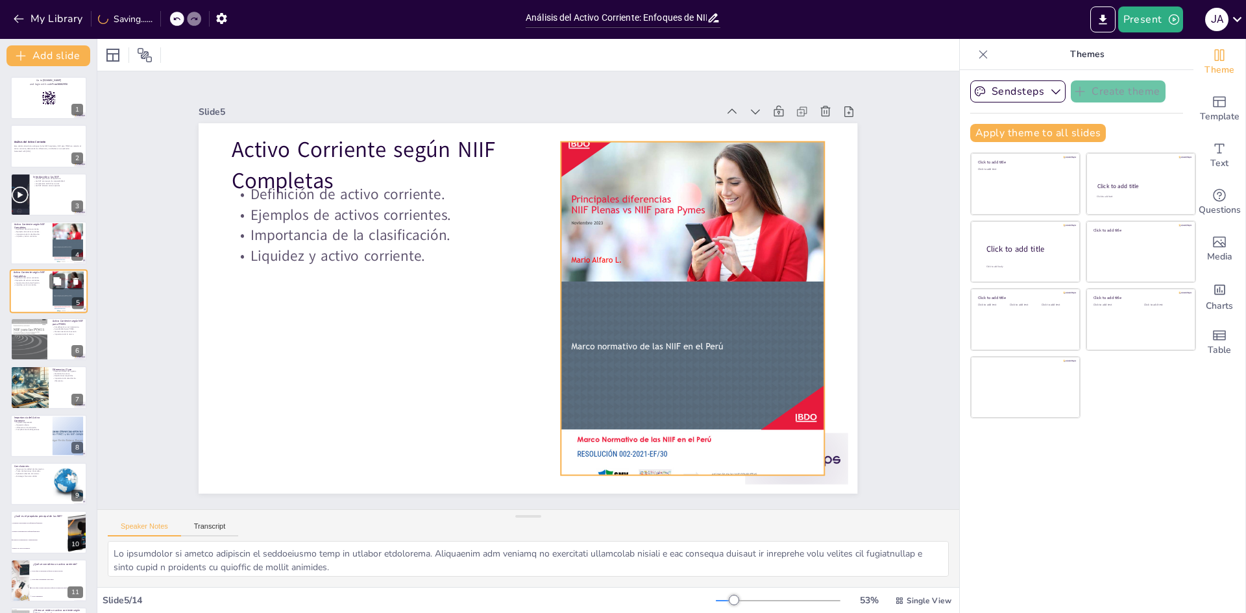
click at [56, 297] on div at bounding box center [68, 292] width 31 height 42
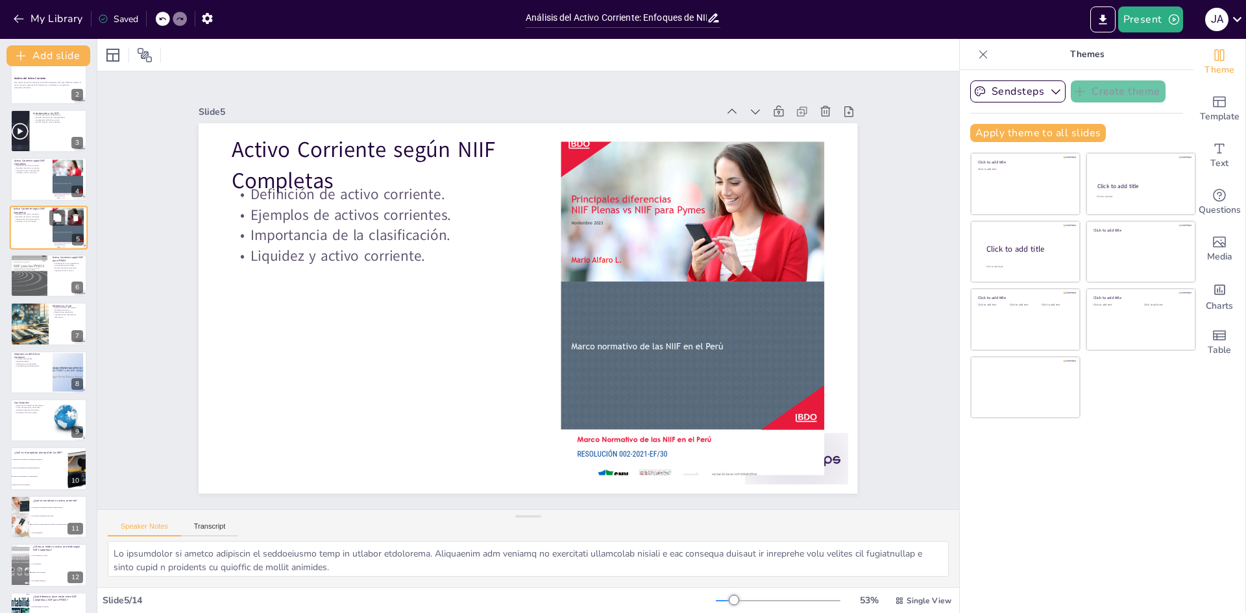
scroll to position [65, 0]
click at [58, 279] on div at bounding box center [49, 275] width 78 height 44
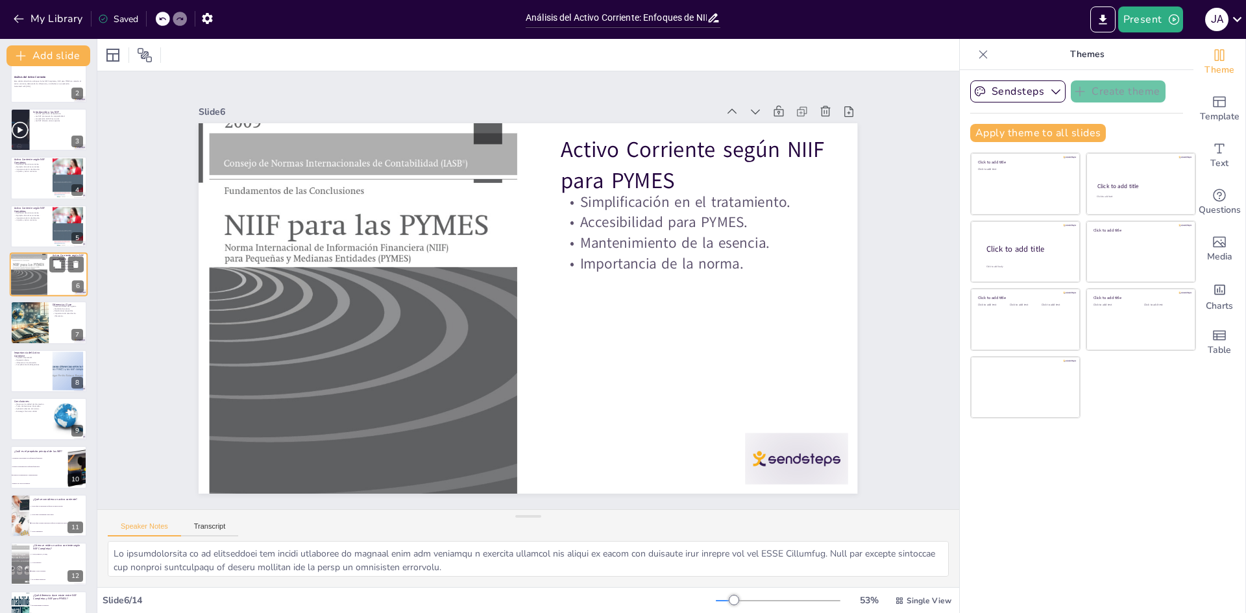
scroll to position [0, 0]
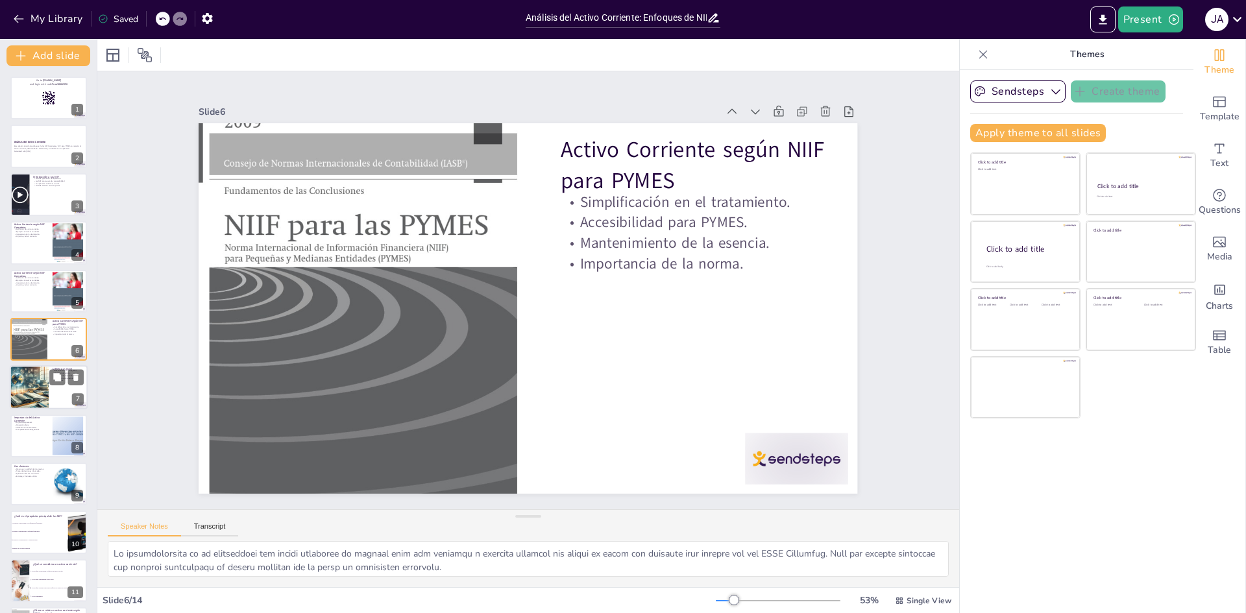
click at [49, 397] on div at bounding box center [49, 388] width 78 height 44
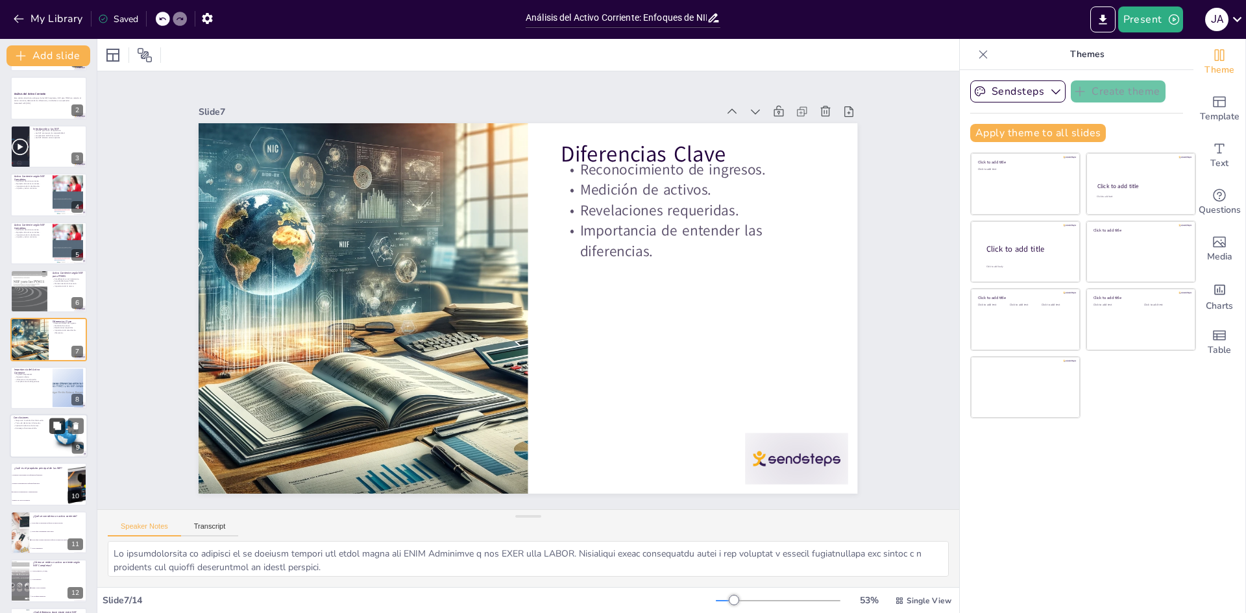
click at [55, 430] on icon at bounding box center [57, 426] width 8 height 8
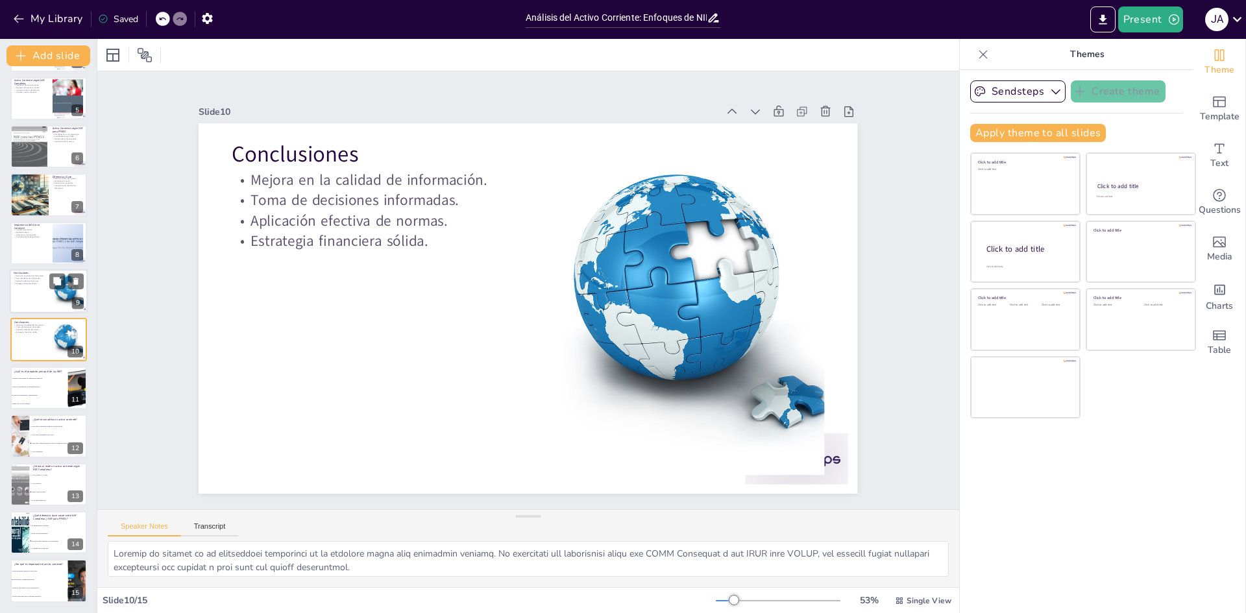
click at [28, 304] on div at bounding box center [49, 291] width 78 height 44
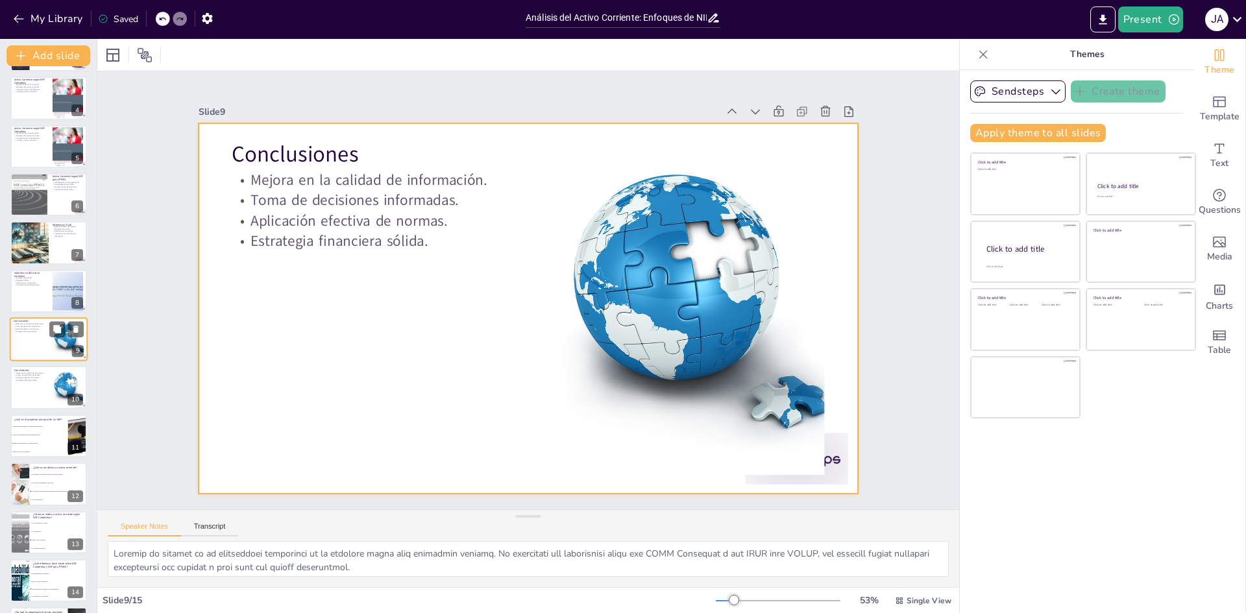
click at [38, 336] on div at bounding box center [49, 339] width 78 height 44
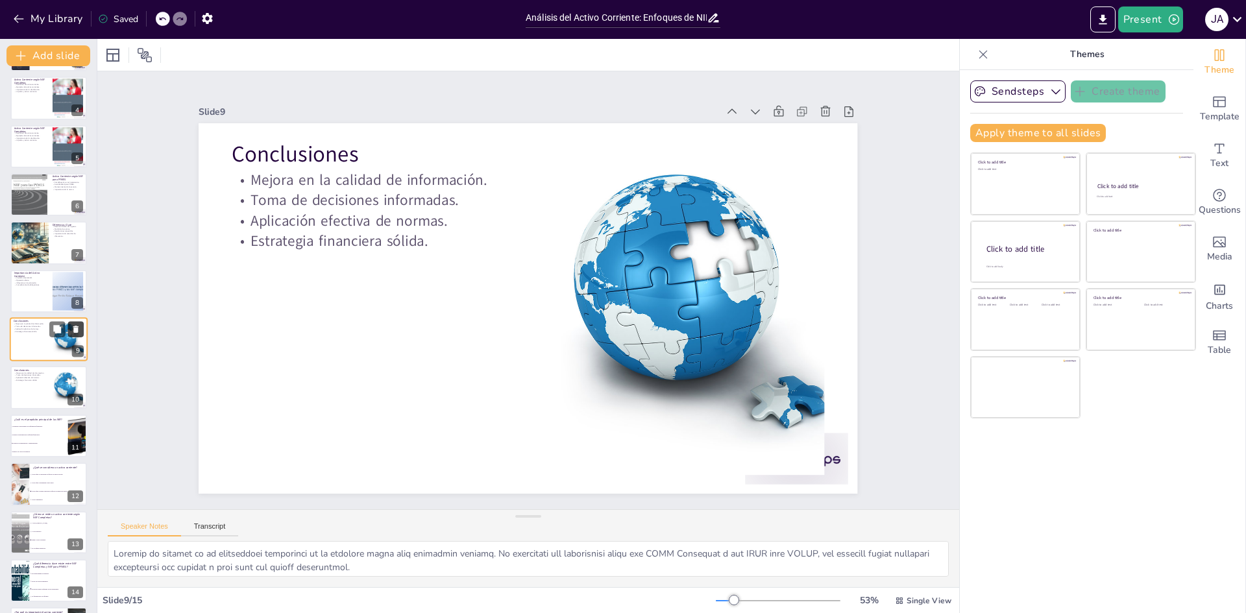
click at [71, 330] on icon at bounding box center [75, 329] width 9 height 9
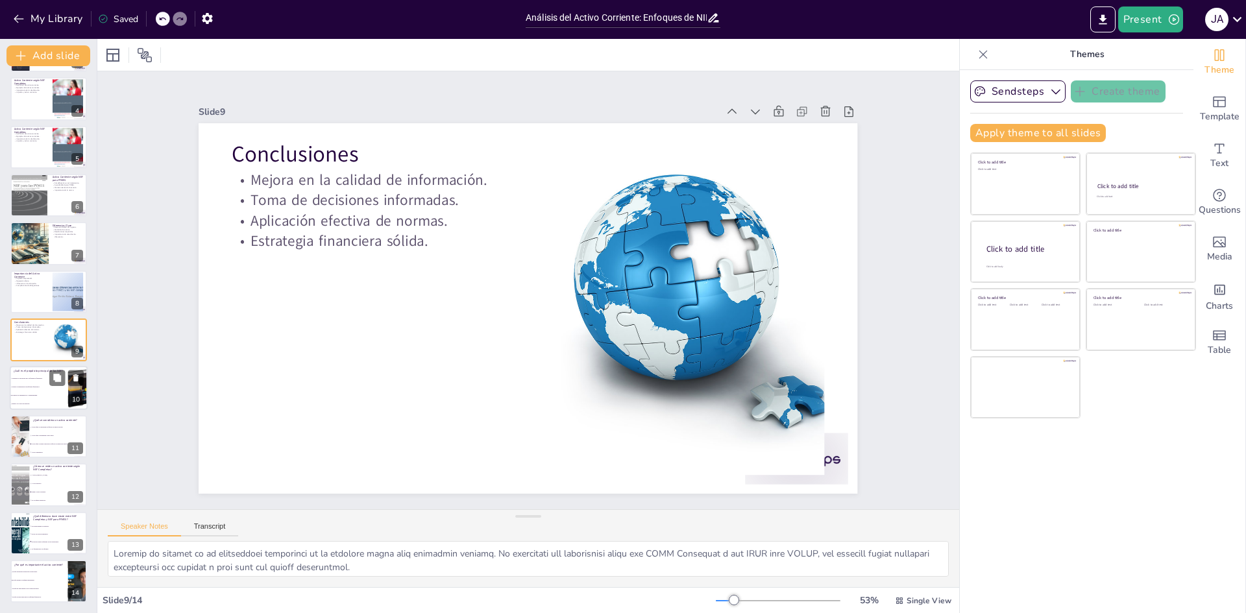
click at [40, 387] on span "Facilitar la presentación de informes financieros." at bounding box center [40, 388] width 56 height 2
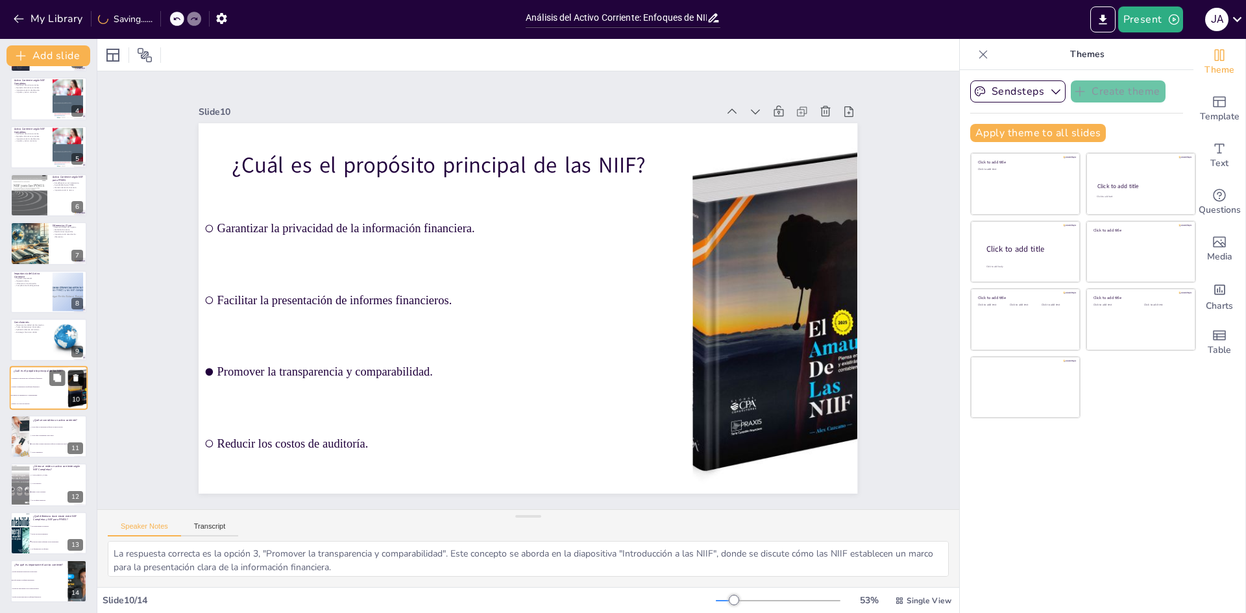
click at [73, 376] on icon at bounding box center [75, 378] width 9 height 9
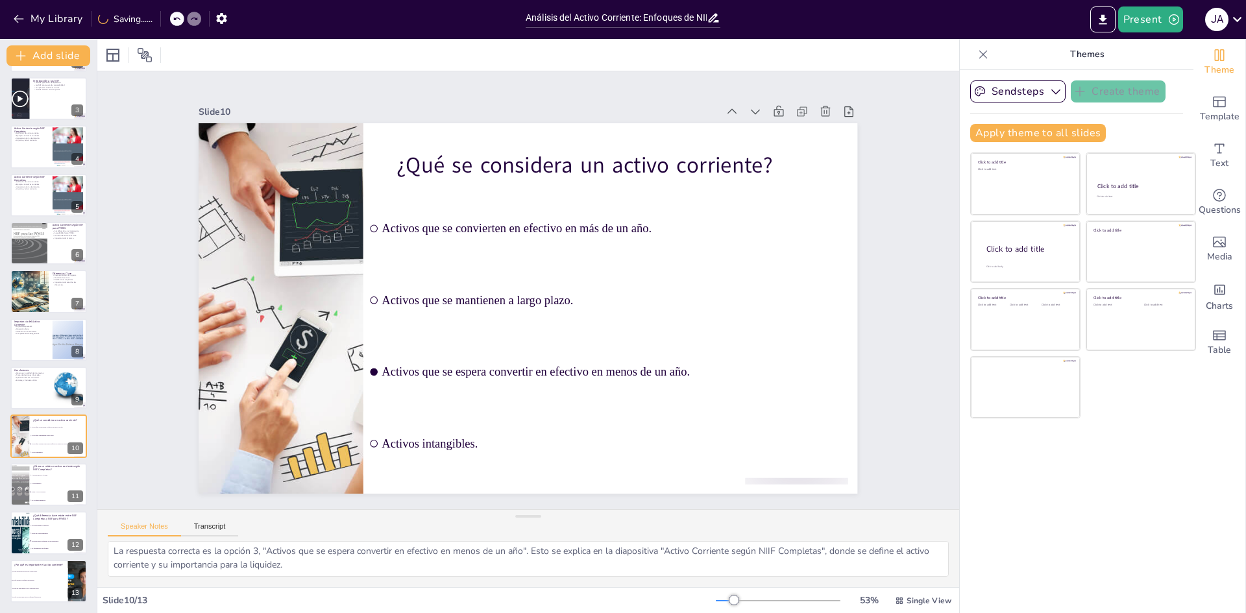
scroll to position [3, 0]
